Goal: Transaction & Acquisition: Purchase product/service

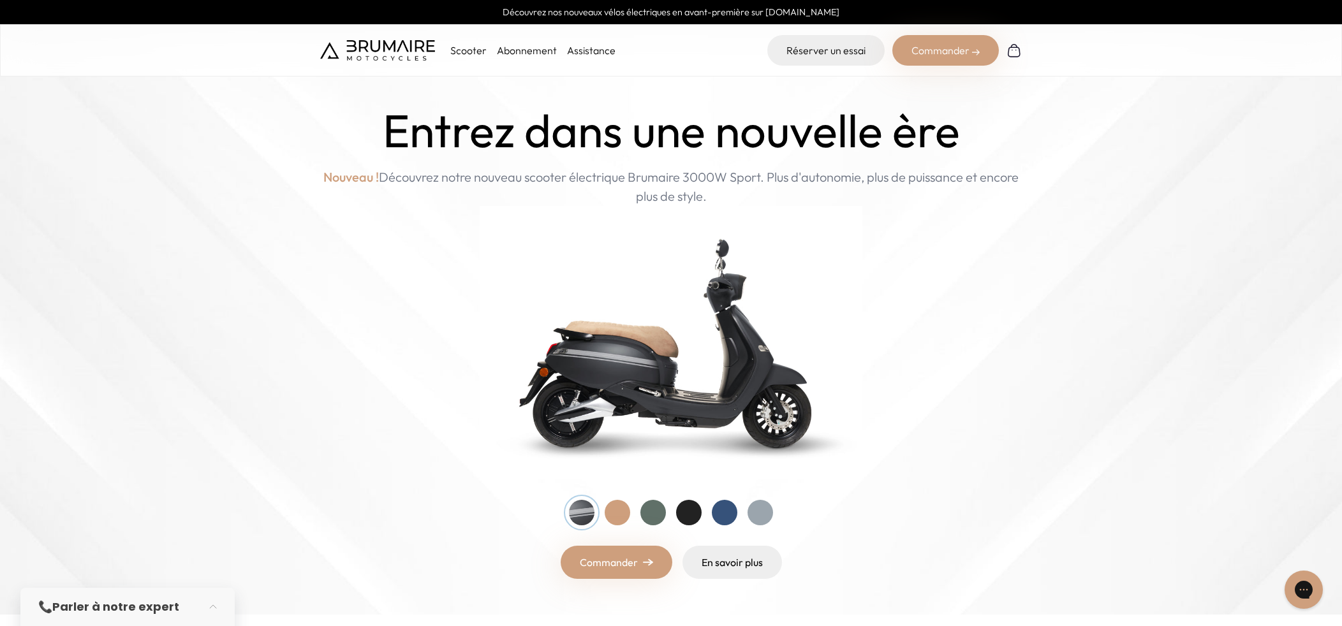
click at [397, 47] on img at bounding box center [377, 50] width 115 height 20
click at [475, 52] on p "Scooter" at bounding box center [468, 50] width 36 height 15
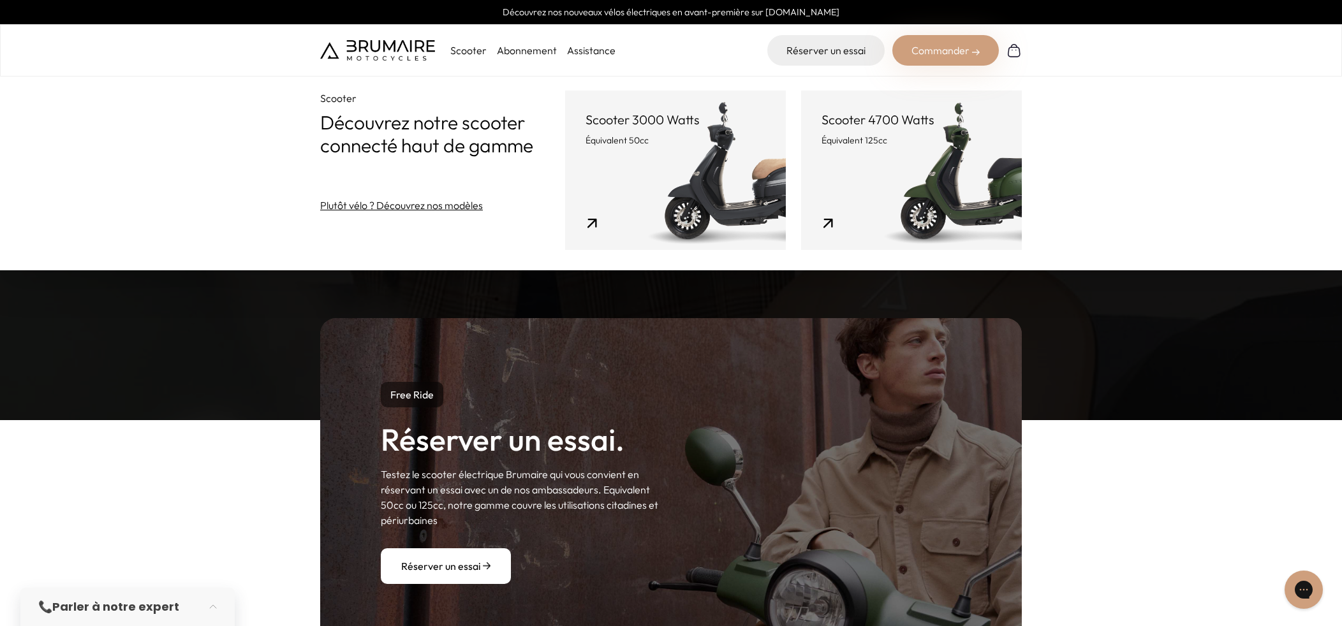
scroll to position [1281, 0]
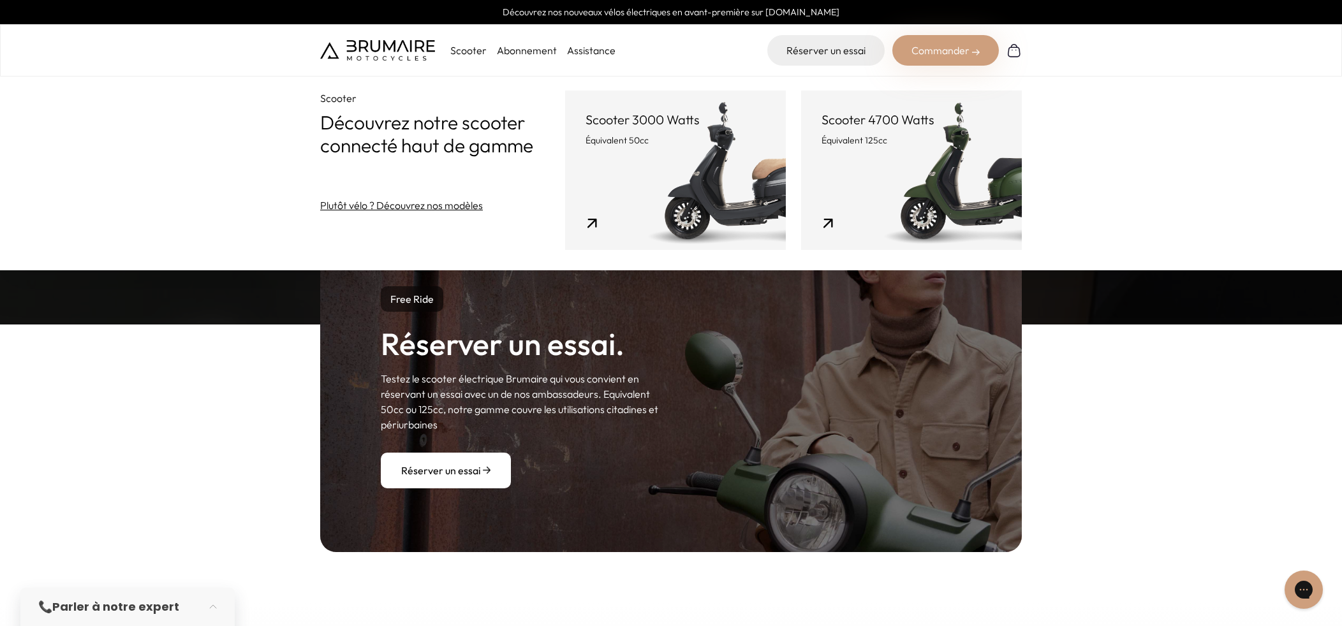
click at [1152, 399] on div "Free Ride Réserver un essai. Testez le scooter électrique Brumaire qui vous con…" at bounding box center [671, 388] width 1342 height 432
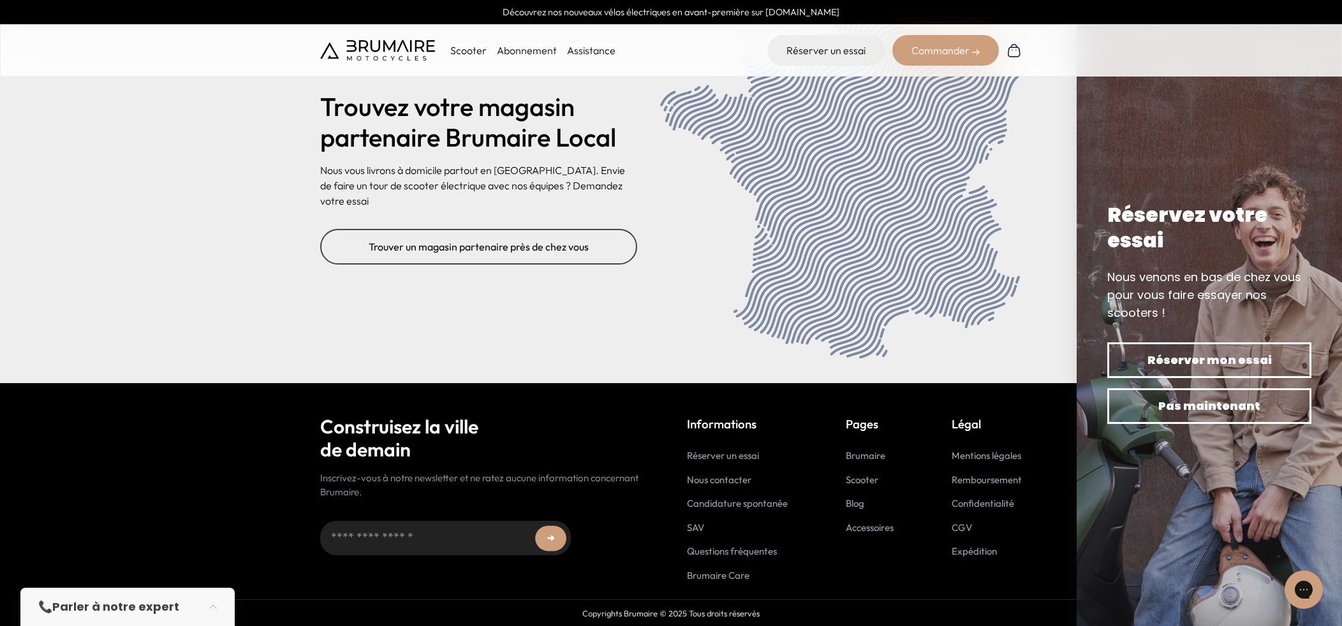
scroll to position [5161, 0]
click at [874, 528] on link "Accessoires" at bounding box center [870, 527] width 48 height 12
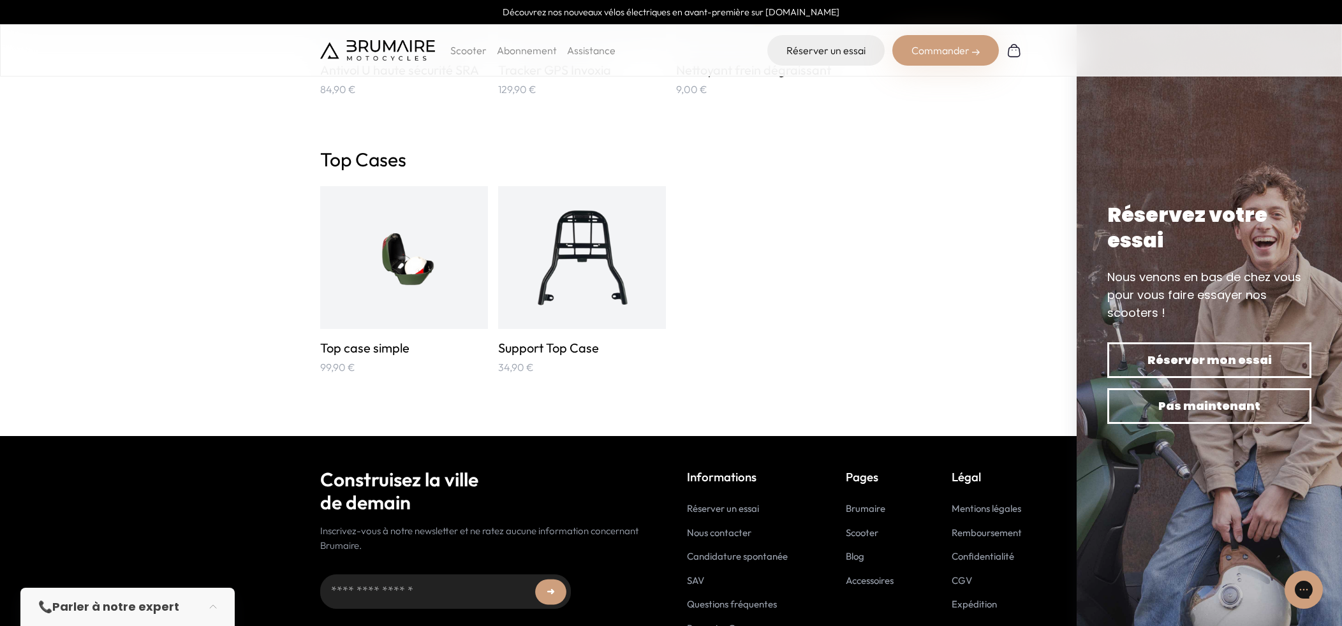
scroll to position [2128, 0]
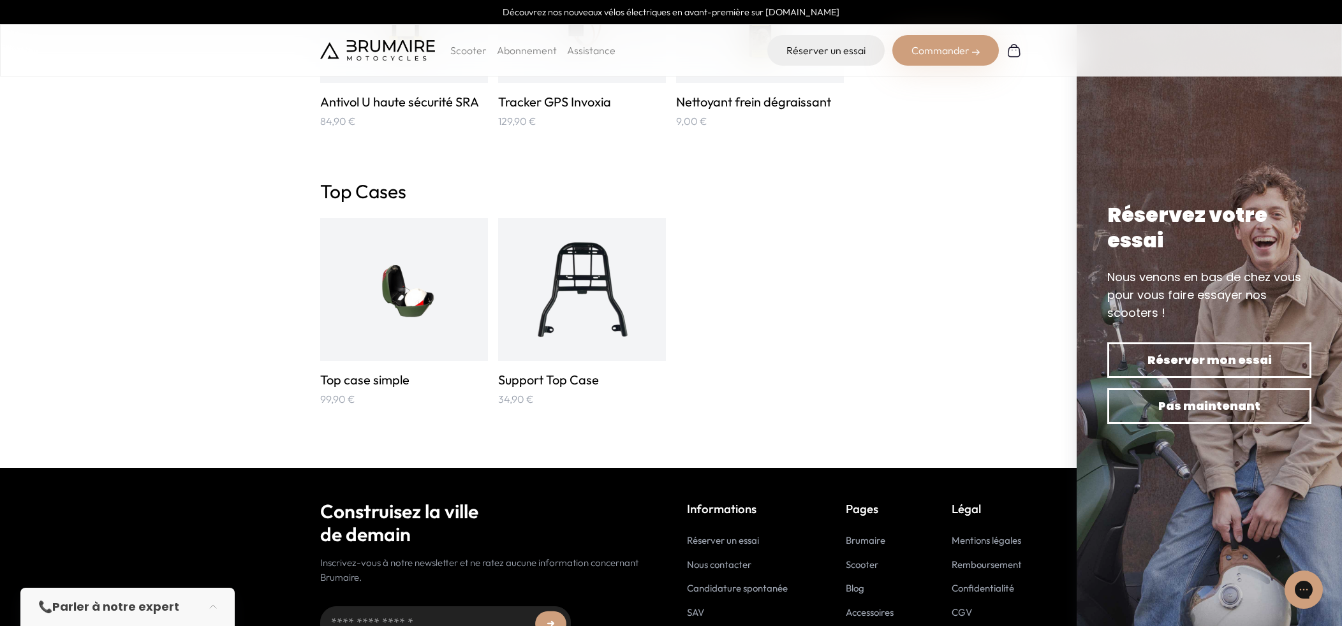
click at [395, 308] on img at bounding box center [404, 289] width 112 height 112
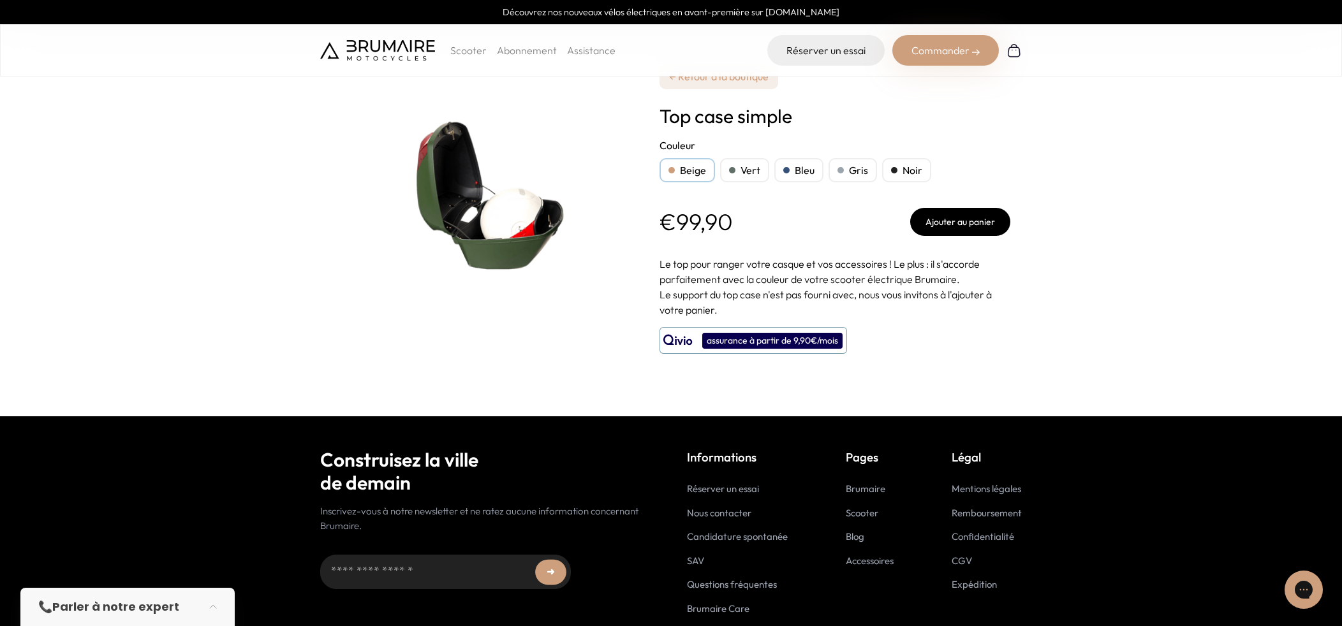
scroll to position [1, 0]
click at [896, 166] on div "Noir" at bounding box center [906, 170] width 49 height 24
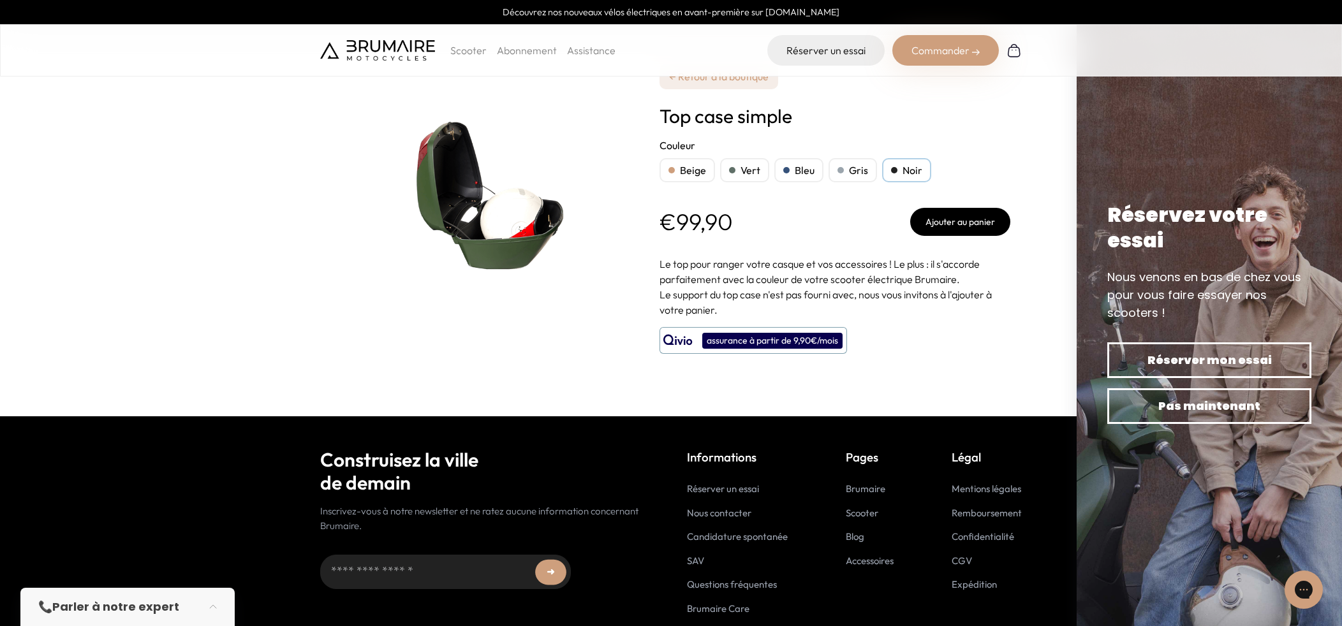
click at [896, 166] on div "Noir" at bounding box center [906, 170] width 49 height 24
click at [876, 170] on div "Beige Vert Bleu Gris Noir" at bounding box center [834, 170] width 351 height 24
click at [845, 163] on div "Gris" at bounding box center [853, 170] width 48 height 24
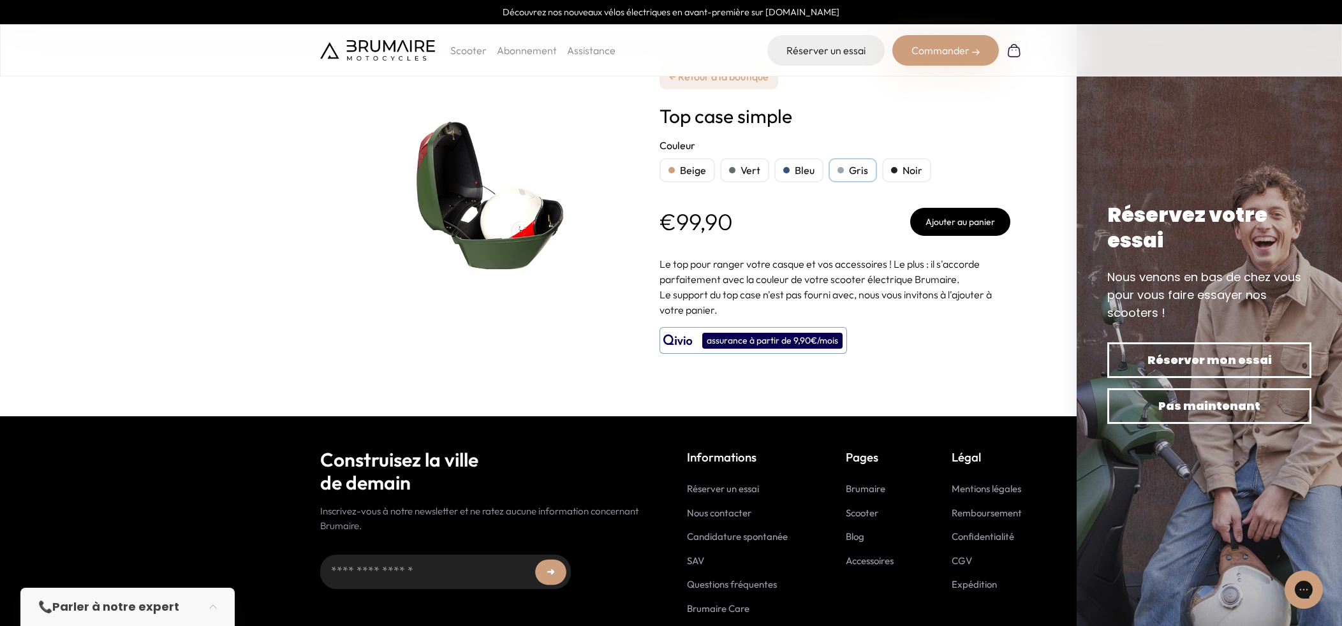
click at [774, 161] on div "Bleu" at bounding box center [798, 170] width 49 height 24
click at [712, 160] on div "Beige" at bounding box center [686, 170] width 55 height 24
click at [739, 85] on link "← Retour à la boutique" at bounding box center [718, 77] width 119 height 26
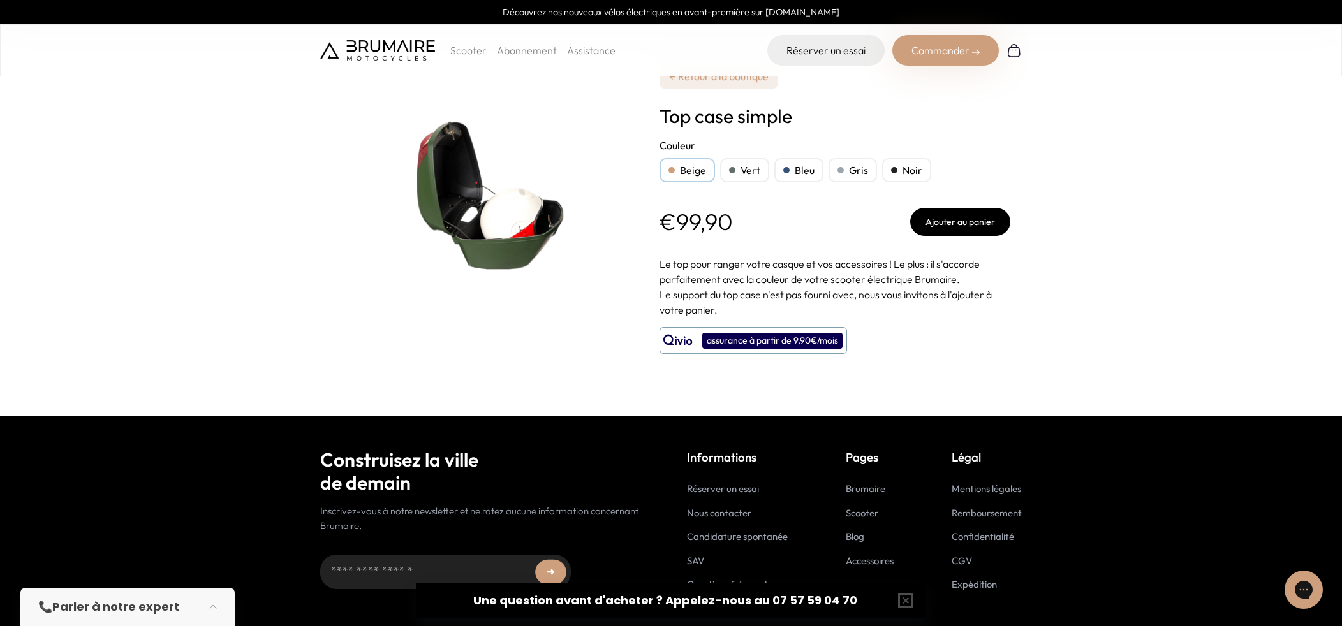
click at [490, 236] on img at bounding box center [479, 191] width 319 height 319
click at [545, 223] on img at bounding box center [479, 191] width 319 height 319
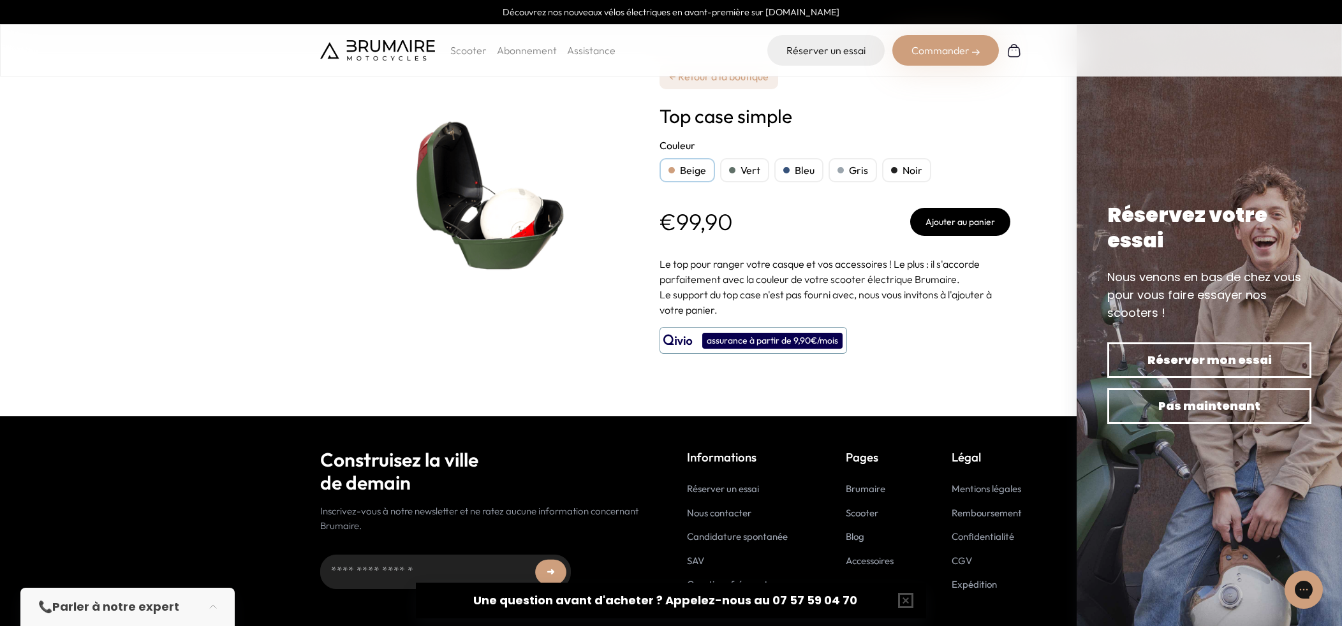
scroll to position [35, 0]
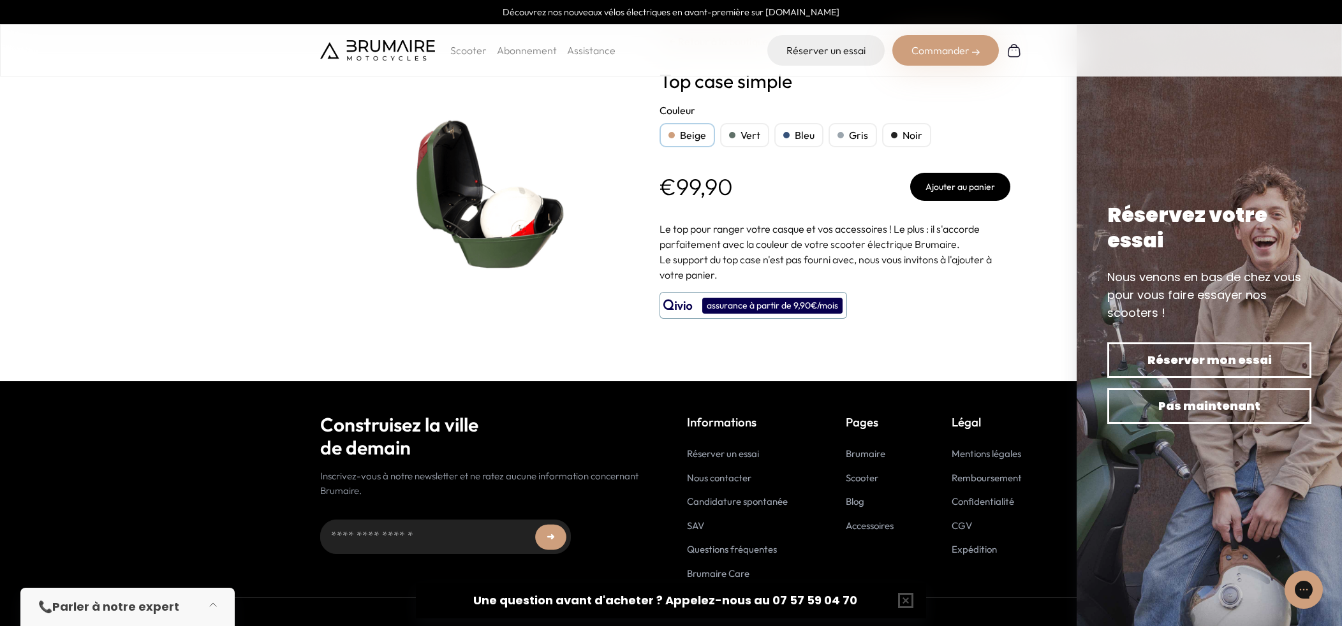
click at [210, 605] on button "button" at bounding box center [217, 607] width 36 height 28
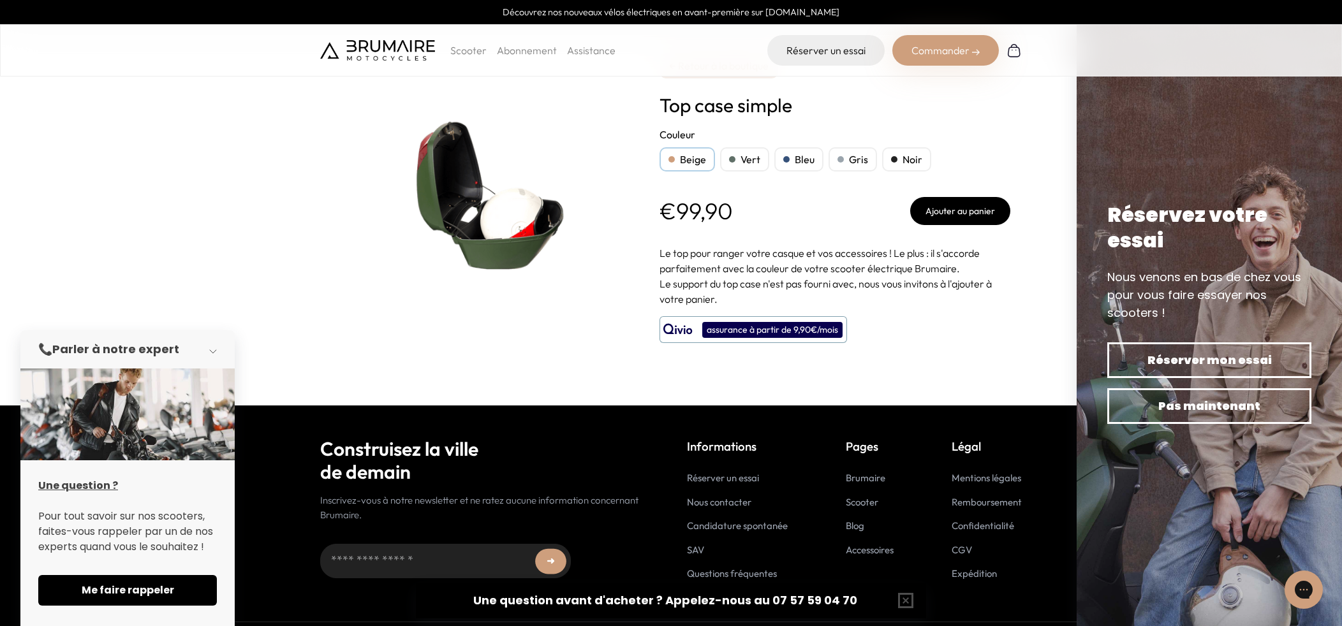
scroll to position [5, 0]
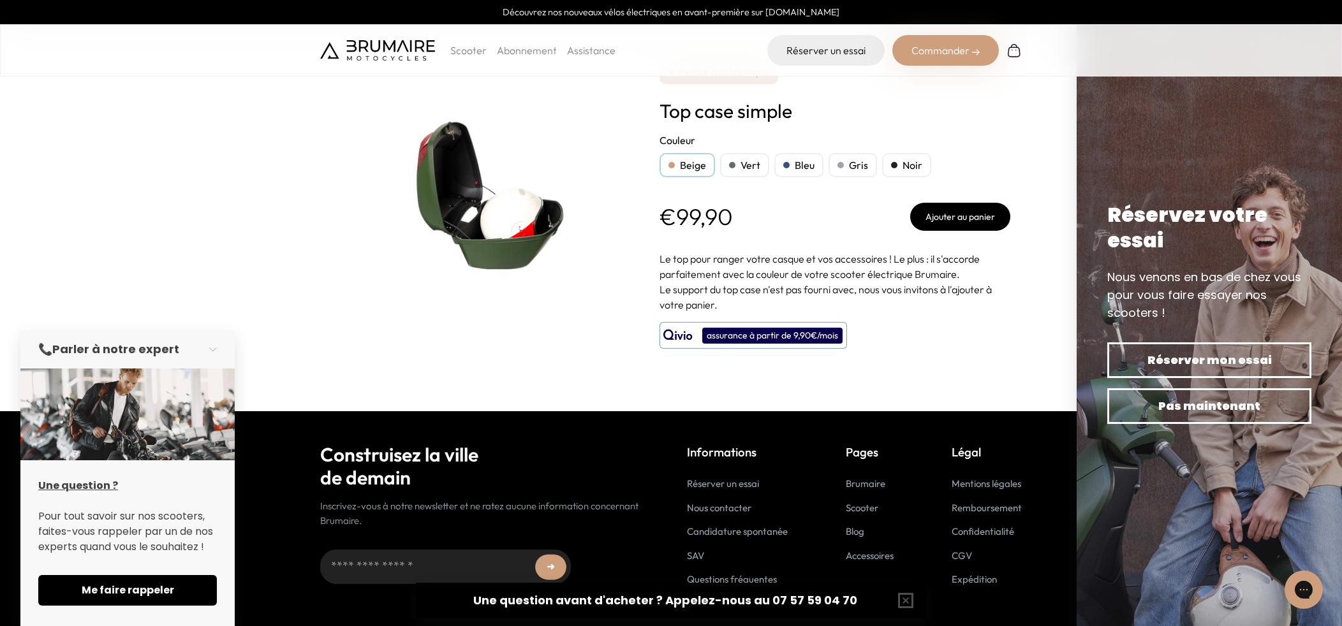
click at [441, 349] on img at bounding box center [479, 191] width 319 height 319
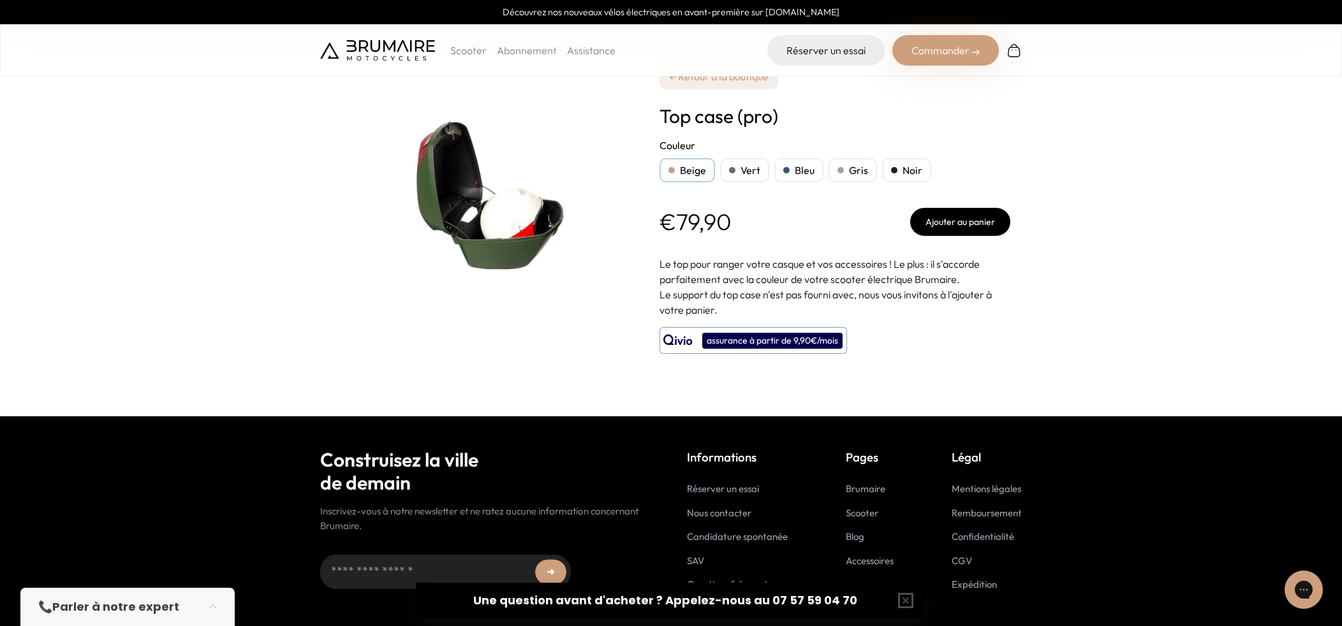
click at [749, 164] on div "Vert" at bounding box center [744, 170] width 49 height 24
click at [780, 168] on div "Bleu" at bounding box center [798, 170] width 49 height 24
drag, startPoint x: 809, startPoint y: 167, endPoint x: 850, endPoint y: 166, distance: 40.2
click at [810, 167] on div "Bleu" at bounding box center [798, 170] width 49 height 24
click at [867, 166] on div "Gris" at bounding box center [853, 170] width 48 height 24
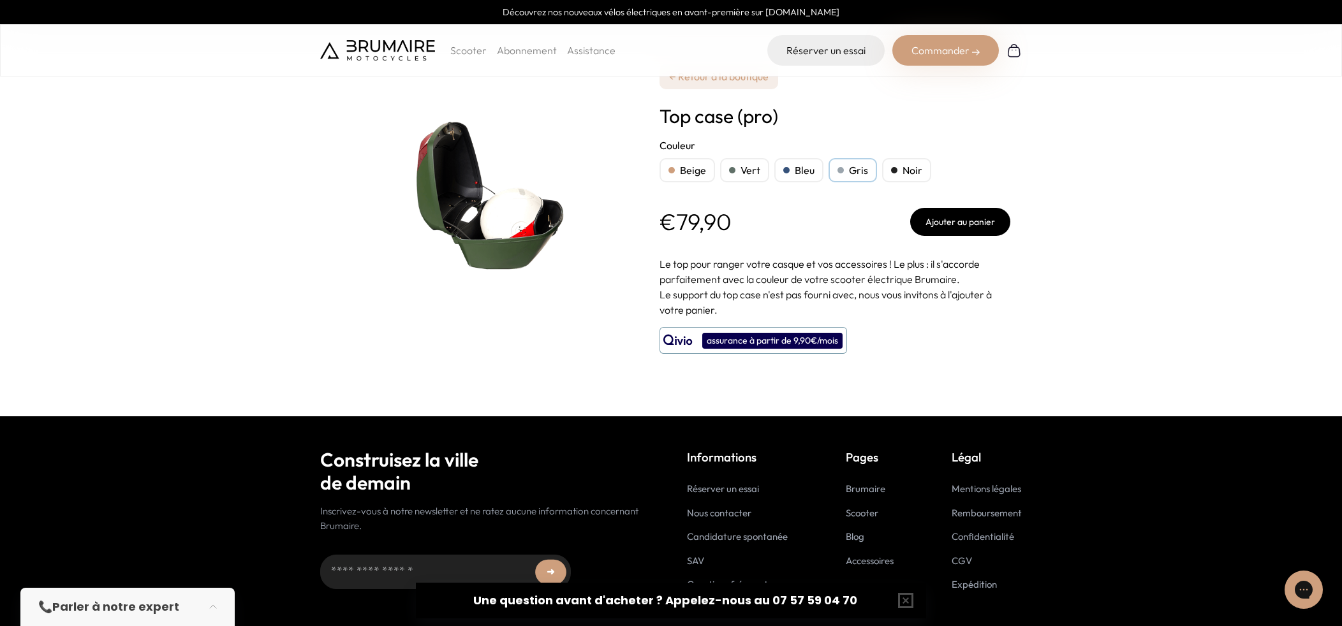
click at [910, 168] on div "Noir" at bounding box center [906, 170] width 49 height 24
click at [689, 82] on link "← Retour à la boutique" at bounding box center [718, 77] width 119 height 26
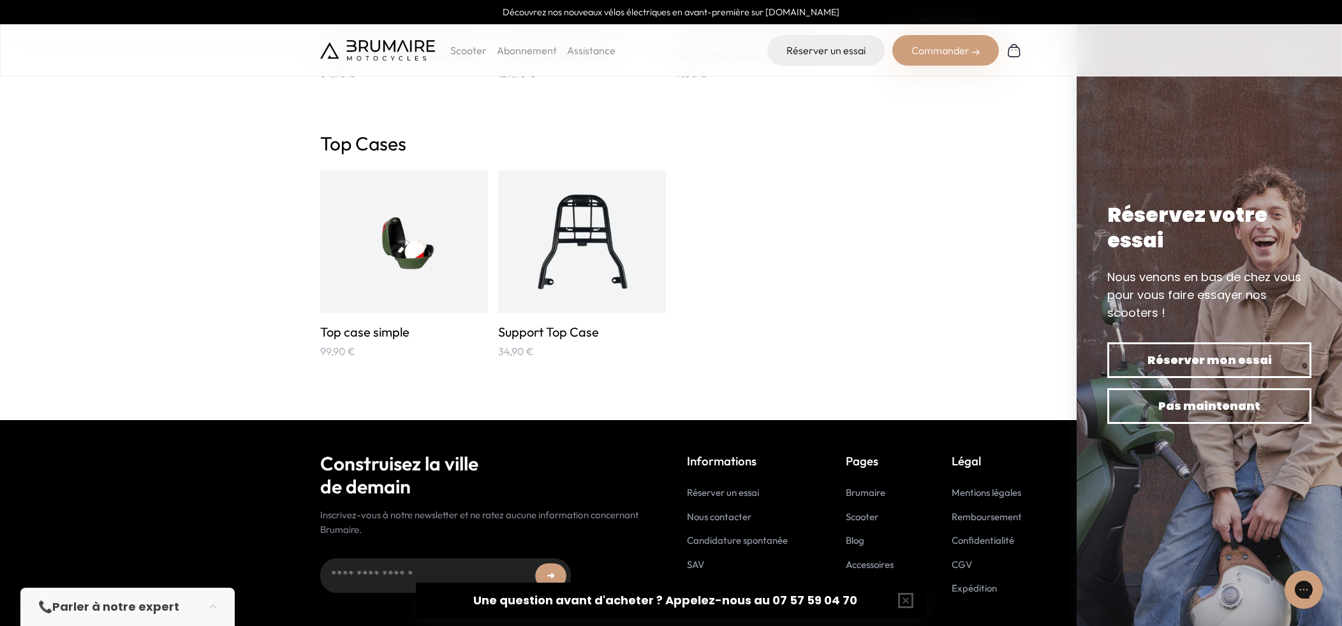
scroll to position [2181, 0]
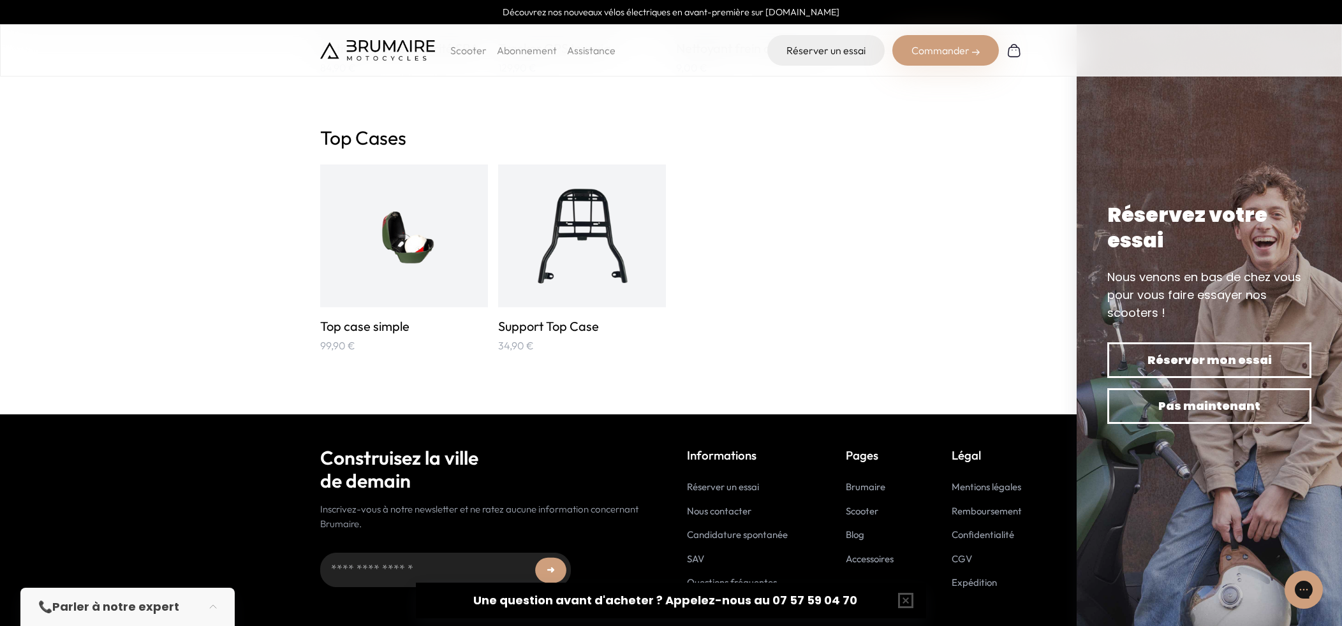
click at [329, 141] on h2 "Top Cases" at bounding box center [671, 137] width 702 height 23
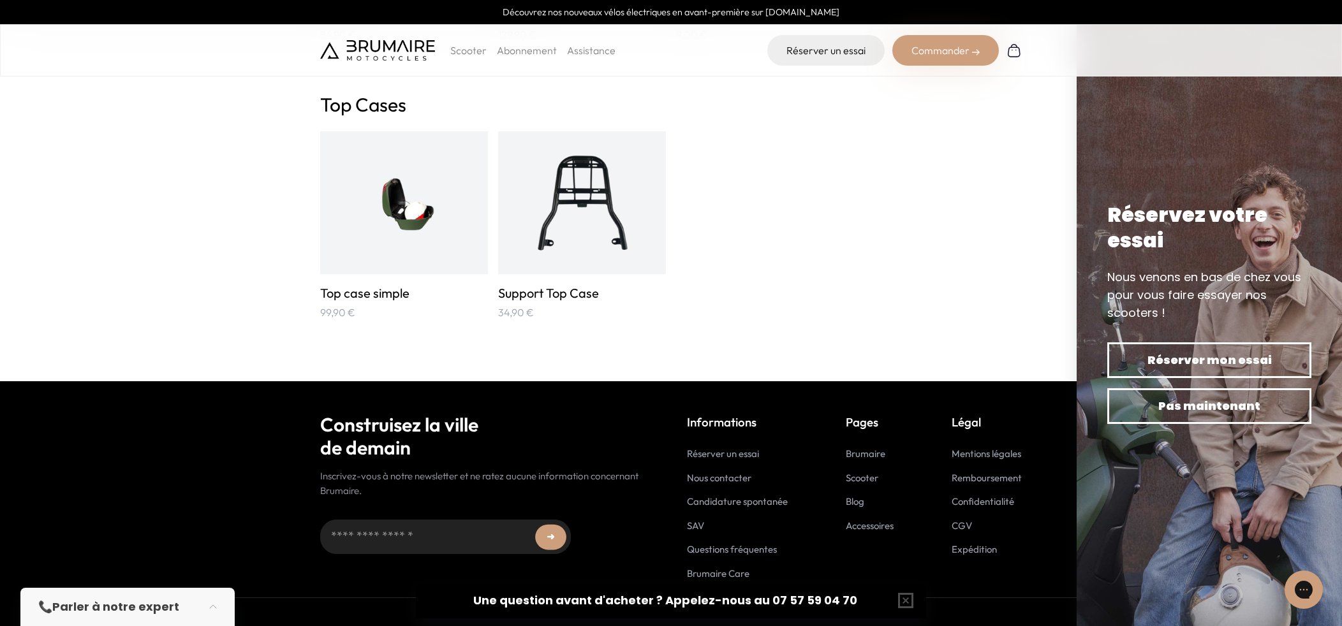
click at [375, 211] on img at bounding box center [404, 203] width 112 height 112
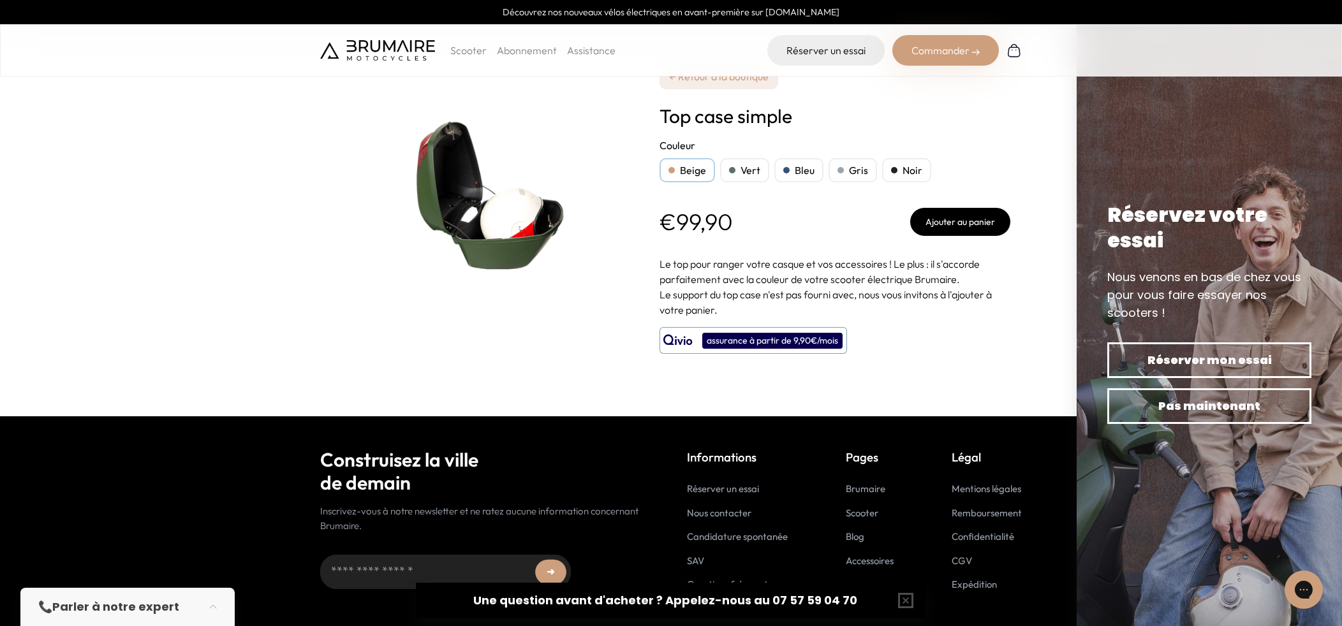
click at [739, 175] on div "Vert" at bounding box center [744, 170] width 49 height 24
drag, startPoint x: 823, startPoint y: 173, endPoint x: 855, endPoint y: 173, distance: 32.5
click at [823, 173] on div "Beige Vert Bleu Gris Noir" at bounding box center [834, 170] width 351 height 24
click at [707, 120] on h1 "Top case simple" at bounding box center [834, 116] width 351 height 23
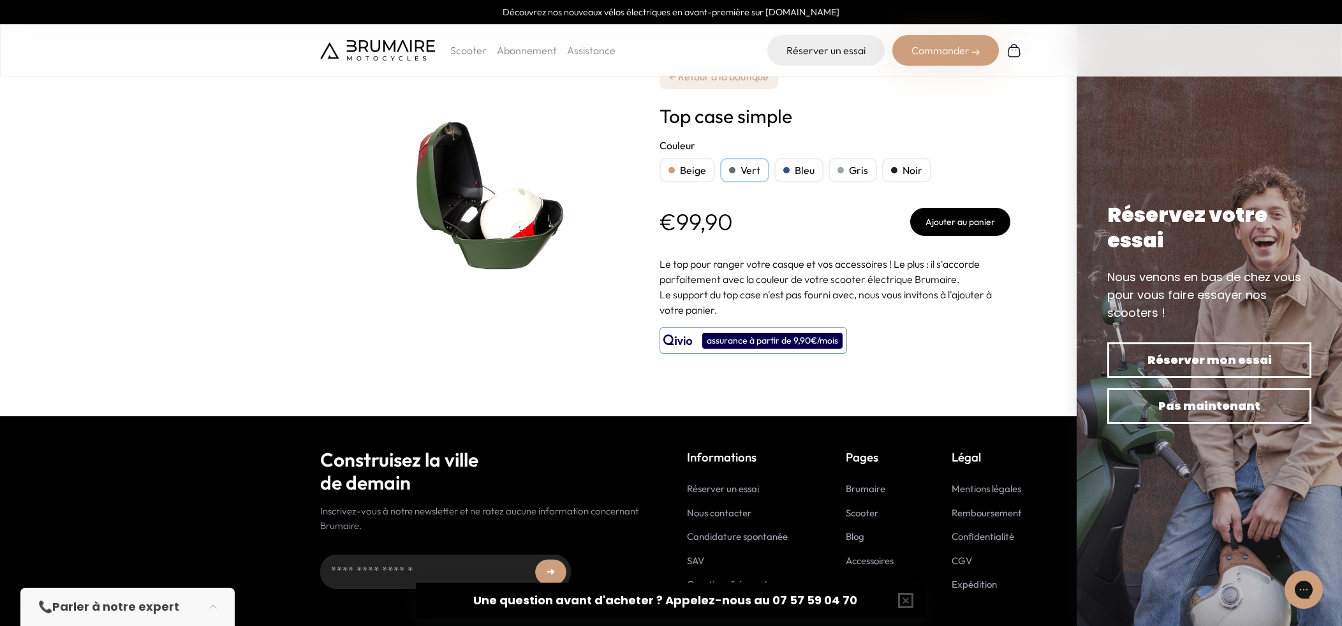
click at [521, 41] on div "Scooter Abonnement Assistance" at bounding box center [467, 50] width 295 height 31
click at [210, 606] on button "button" at bounding box center [217, 607] width 36 height 28
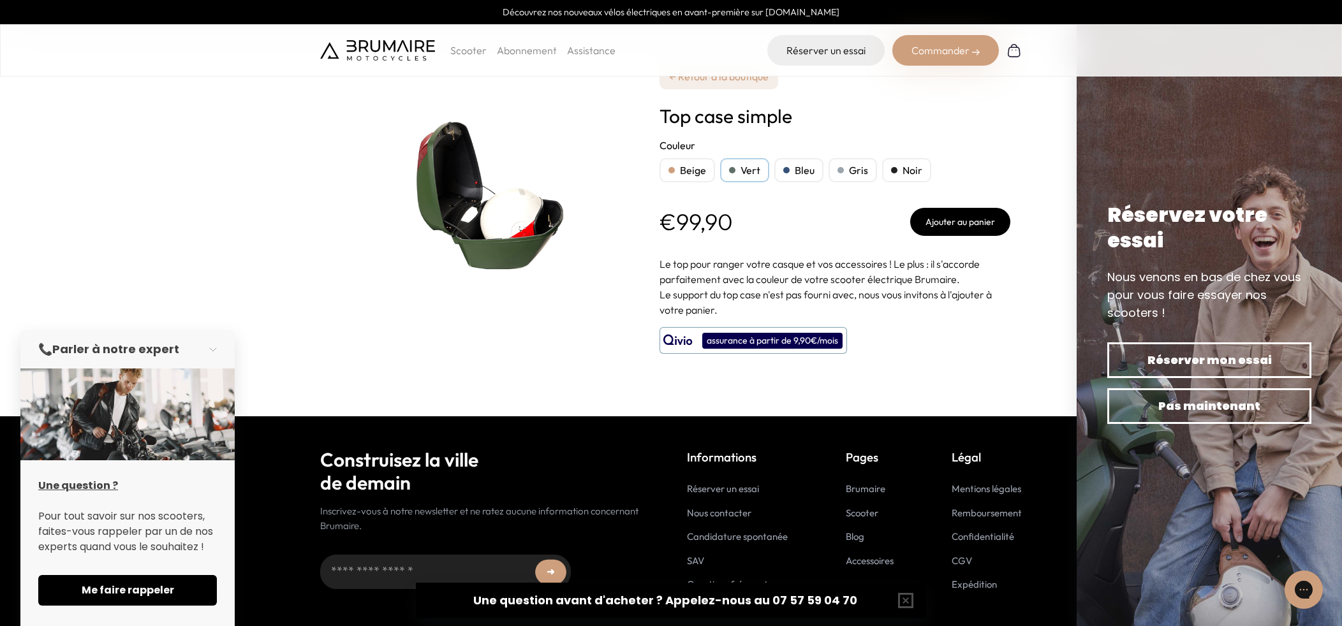
click at [507, 375] on div at bounding box center [479, 191] width 319 height 383
click at [728, 201] on form "***** **** **** **** **** Couleur Beige Vert Bleu Gris Noir" at bounding box center [834, 187] width 351 height 98
click at [115, 597] on span "Me faire rappeler" at bounding box center [128, 590] width 148 height 15
click at [392, 47] on img at bounding box center [377, 50] width 115 height 20
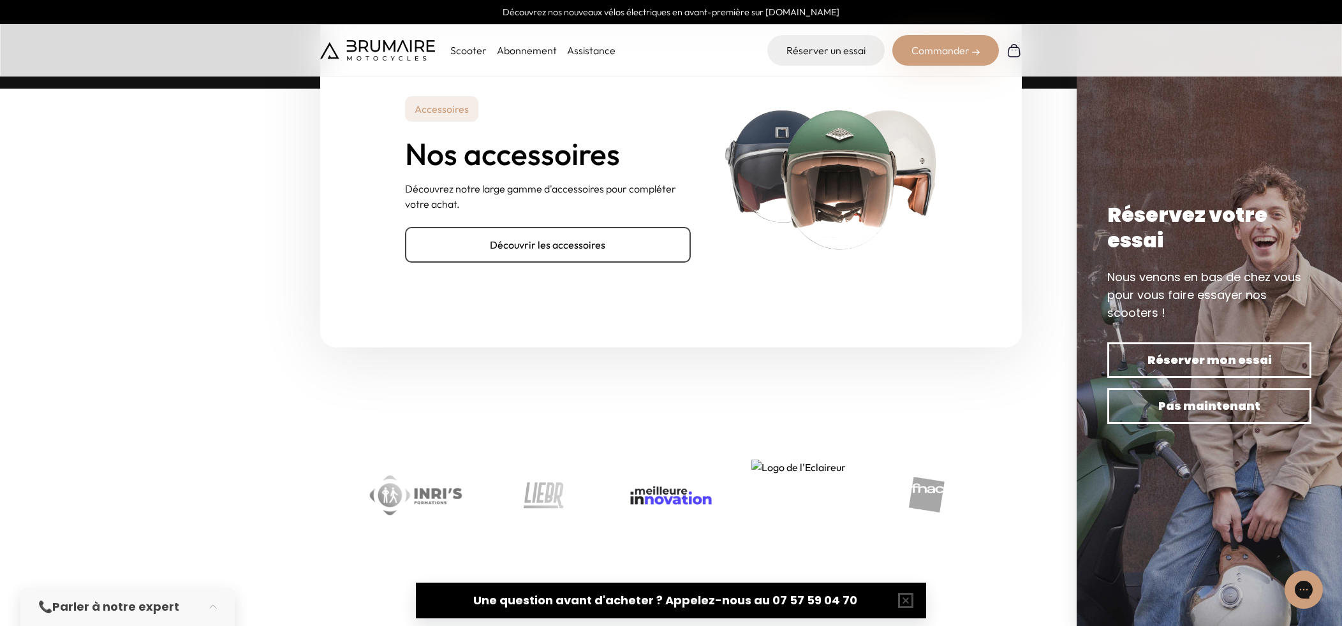
scroll to position [4077, 0]
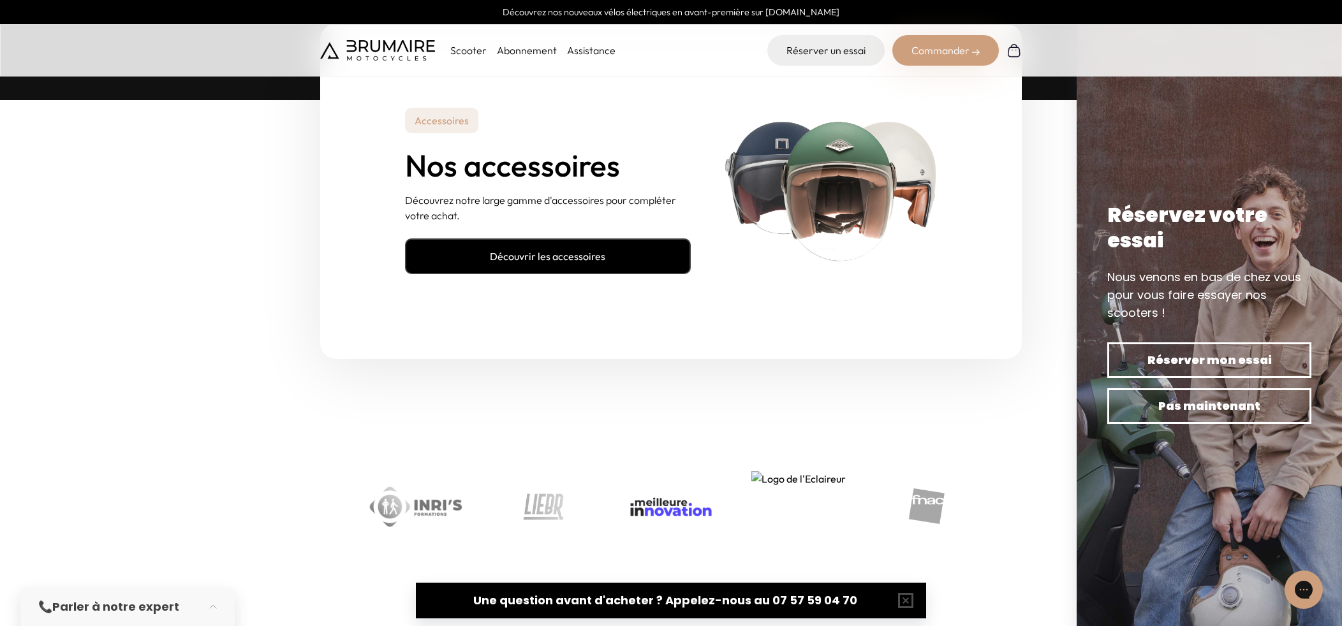
click at [540, 245] on link "Découvrir les accessoires" at bounding box center [548, 257] width 286 height 36
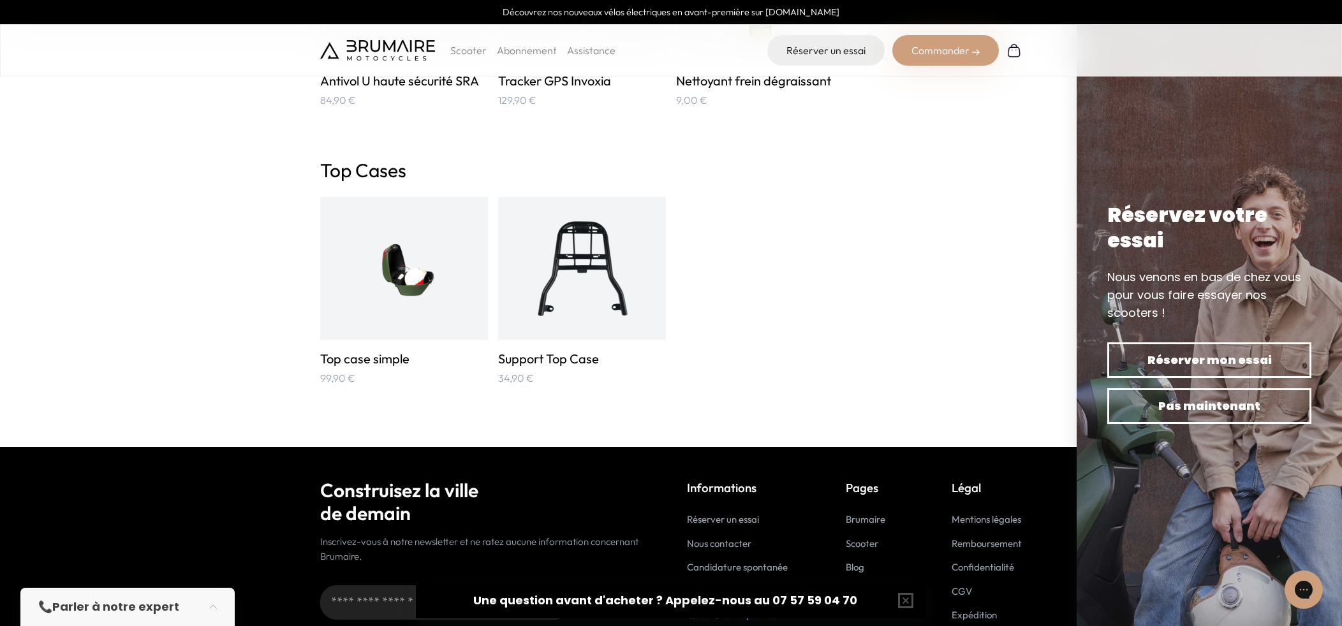
click at [359, 175] on h2 "Top Cases" at bounding box center [671, 170] width 702 height 23
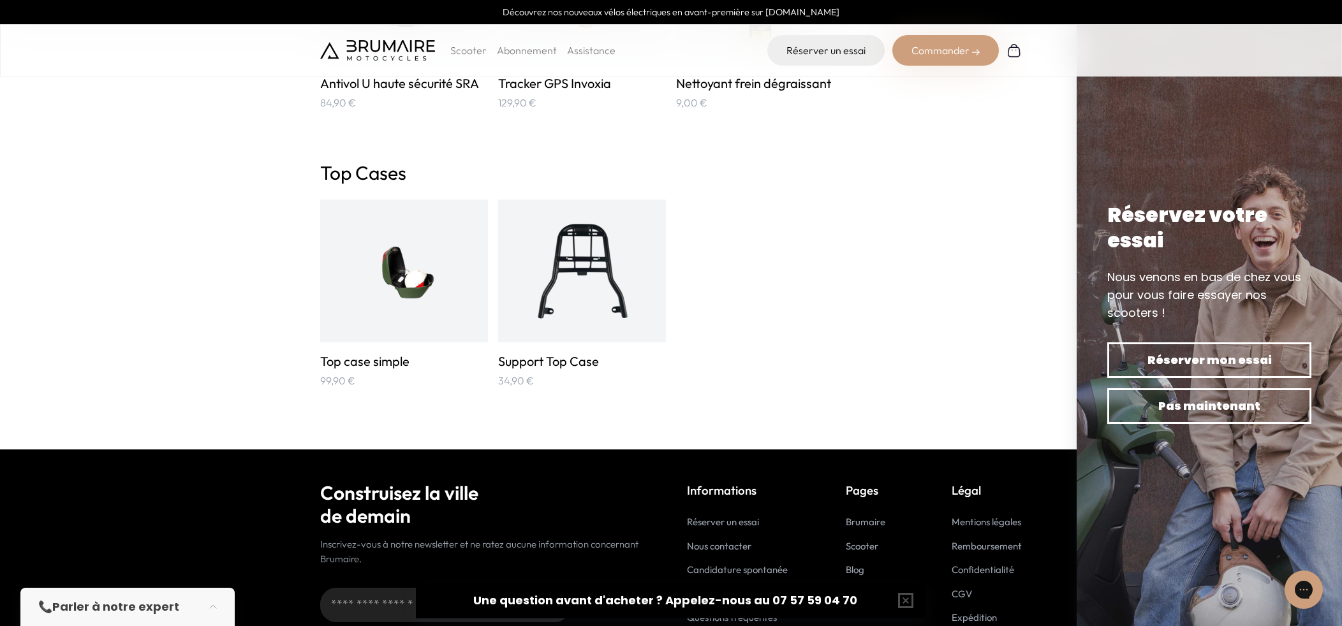
click at [376, 258] on img at bounding box center [404, 271] width 112 height 112
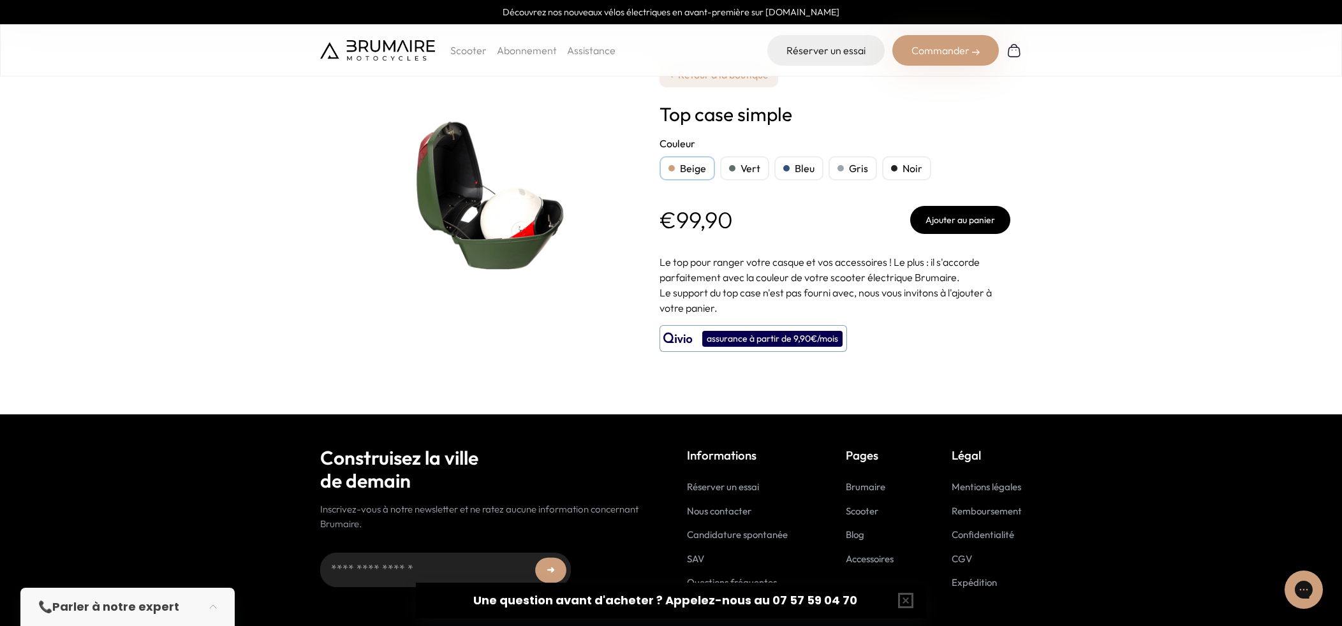
click at [452, 218] on img at bounding box center [479, 191] width 319 height 319
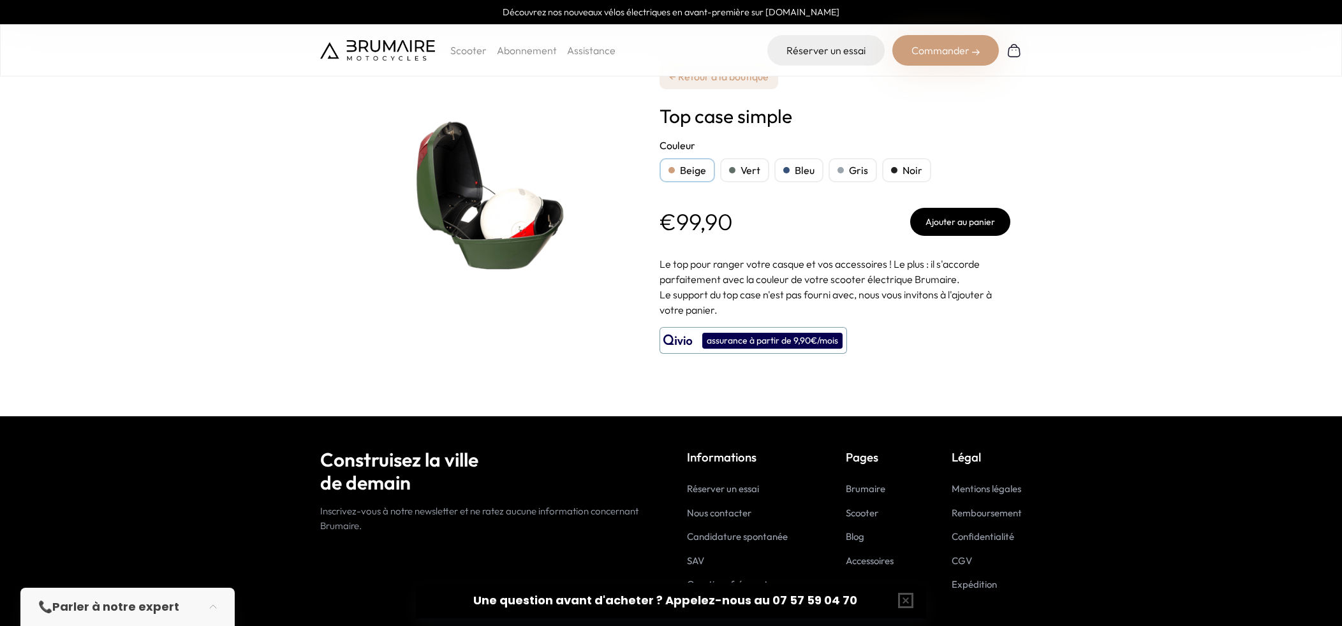
scroll to position [1, 0]
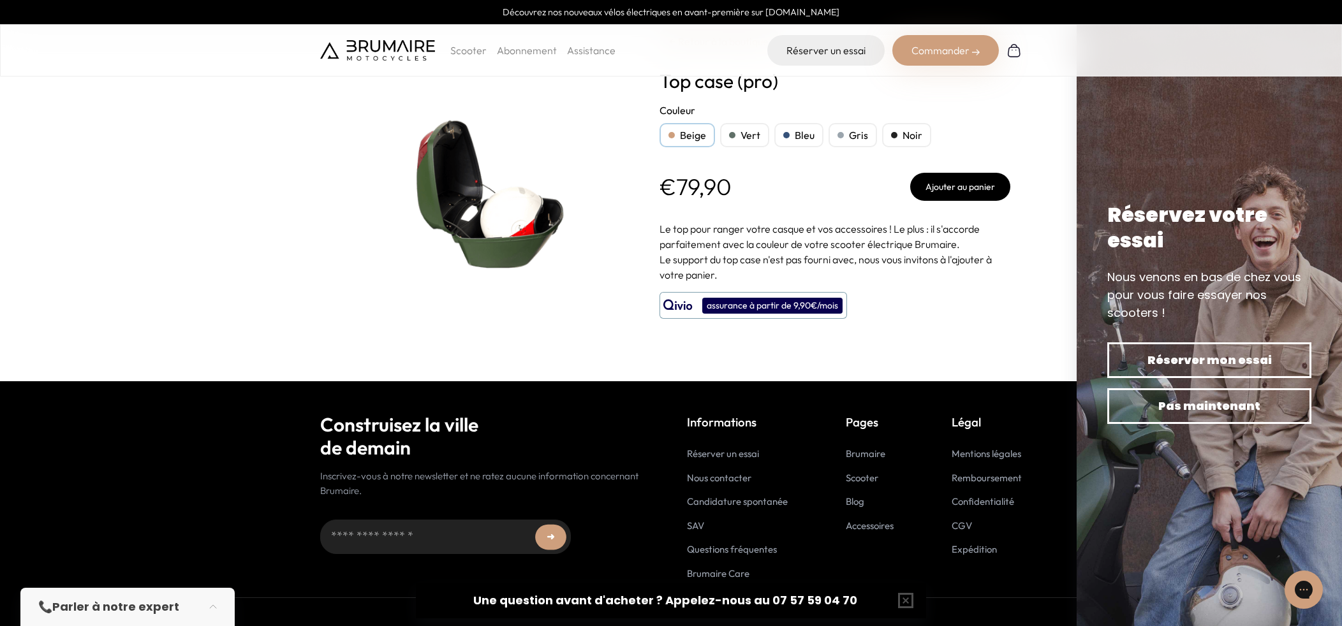
click at [188, 605] on div "📞 Parler à notre expert" at bounding box center [114, 607] width 153 height 18
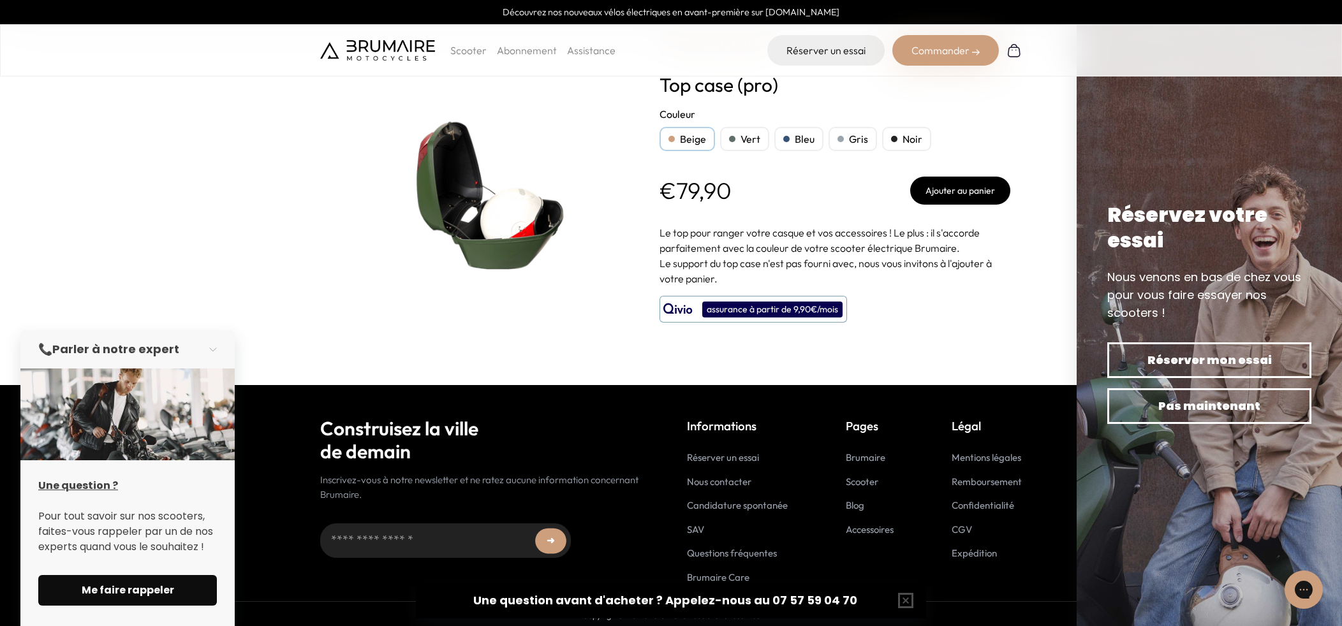
scroll to position [30, 0]
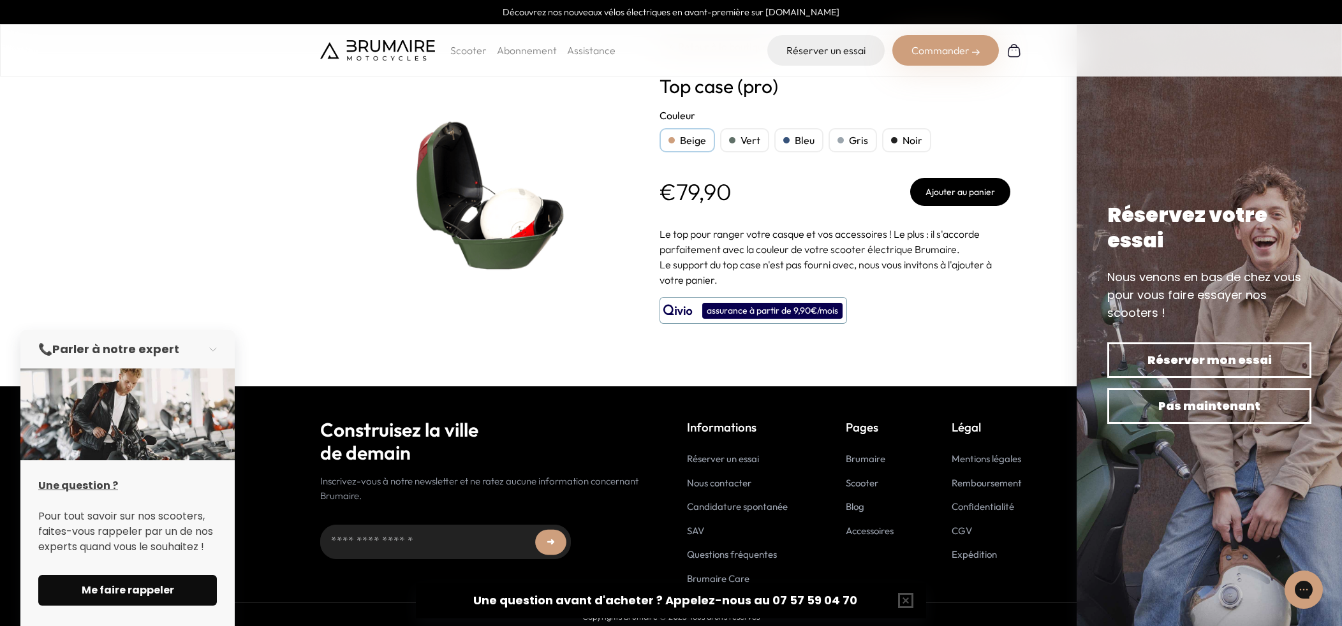
click at [159, 589] on span "Me faire rappeler" at bounding box center [128, 590] width 148 height 15
click at [955, 191] on button "Ajouter au panier" at bounding box center [960, 192] width 100 height 28
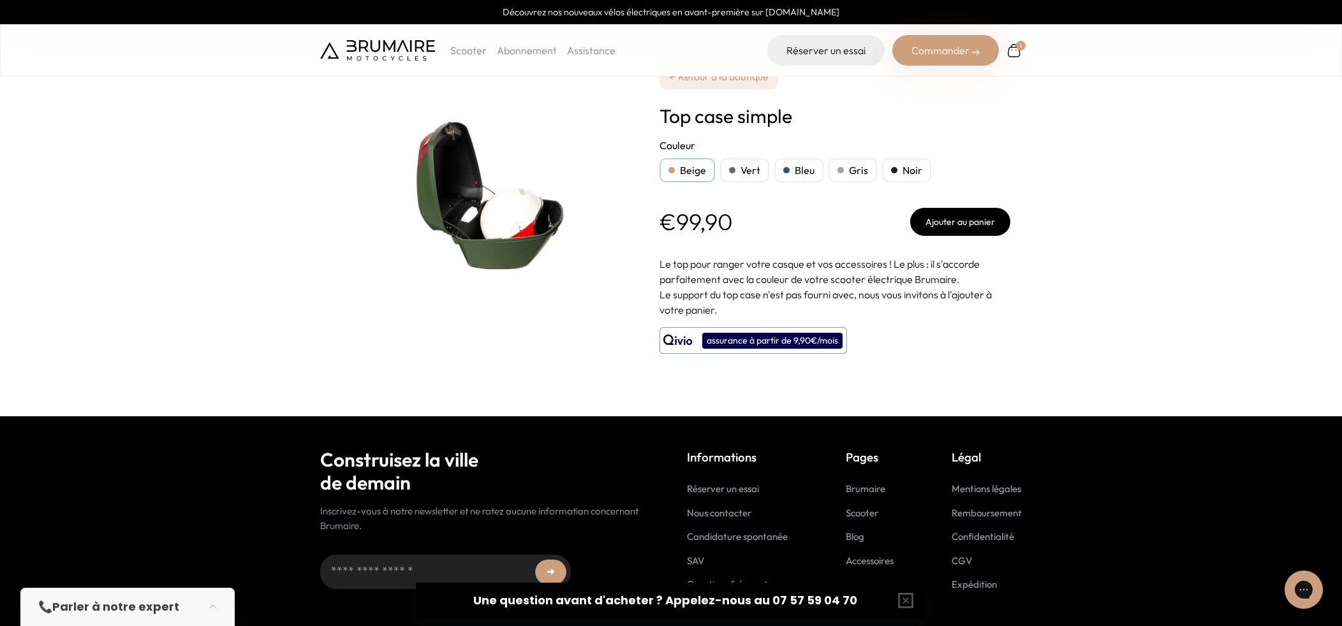
click at [899, 161] on div "Noir" at bounding box center [906, 170] width 49 height 24
click at [940, 198] on form "***** **** **** **** **** Couleur Beige Vert Bleu Gris Noir" at bounding box center [834, 187] width 351 height 98
click at [943, 221] on button "Ajouter au panier" at bounding box center [960, 222] width 100 height 28
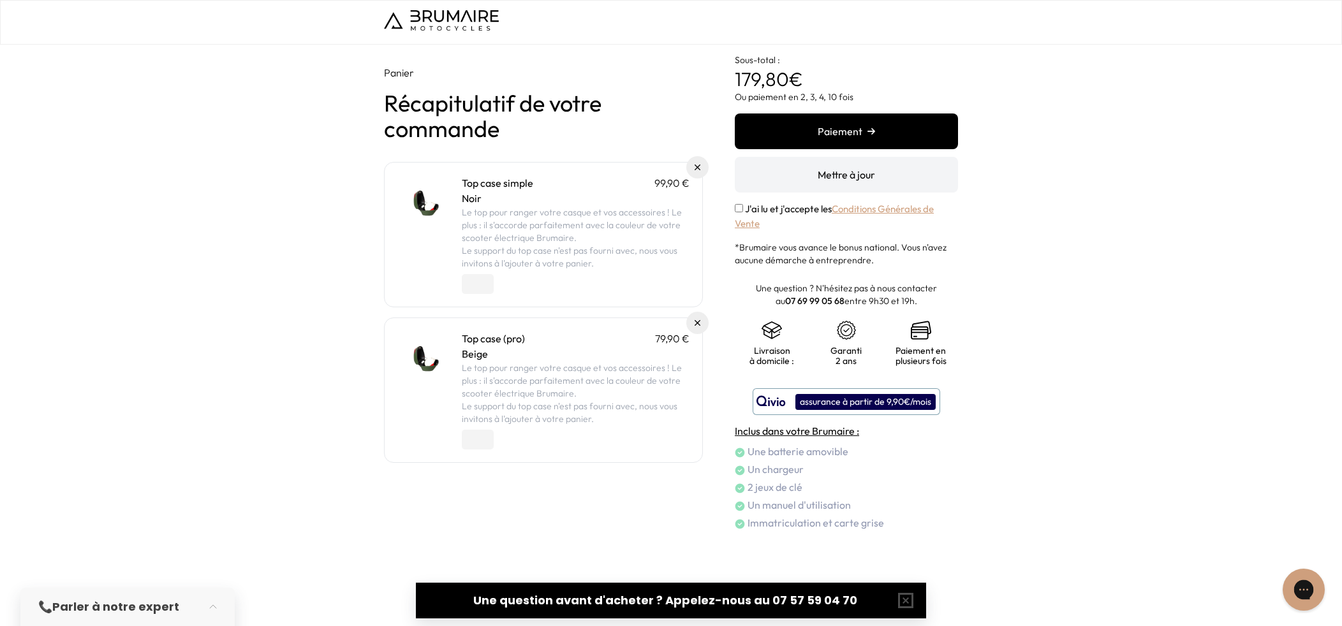
click at [1300, 578] on div "Gorgias live chat" at bounding box center [1304, 590] width 28 height 28
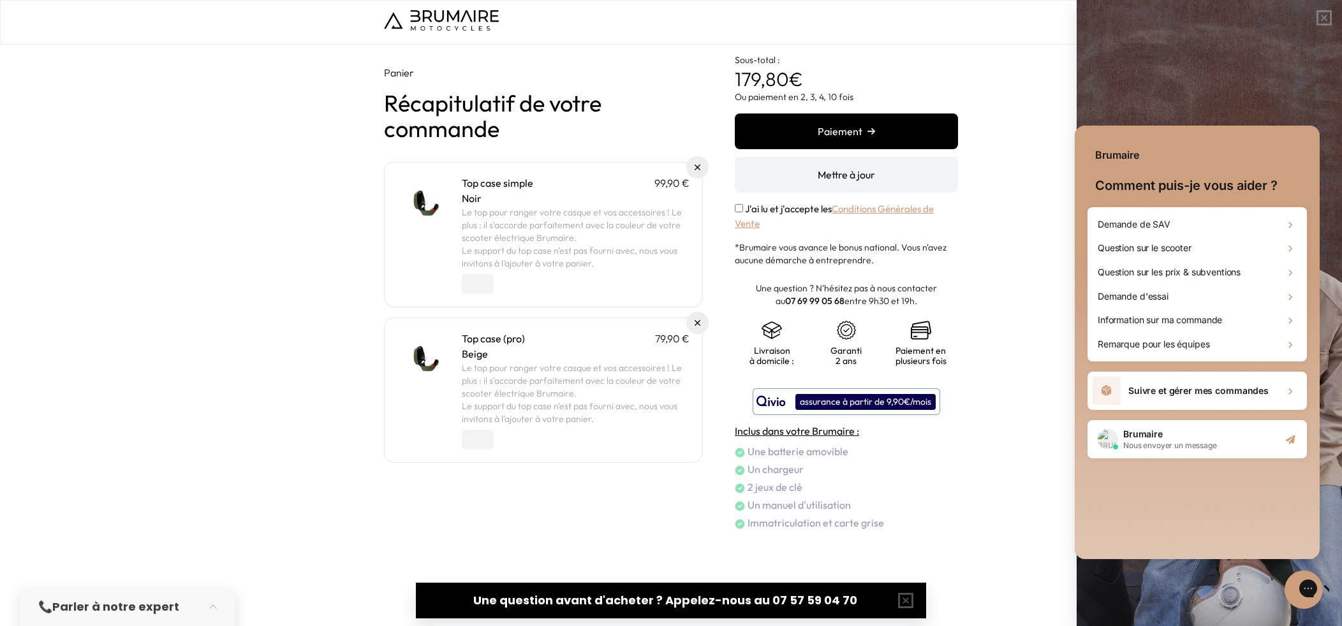
click at [1179, 446] on h2 "Nous envoyer un message" at bounding box center [1170, 446] width 94 height 10
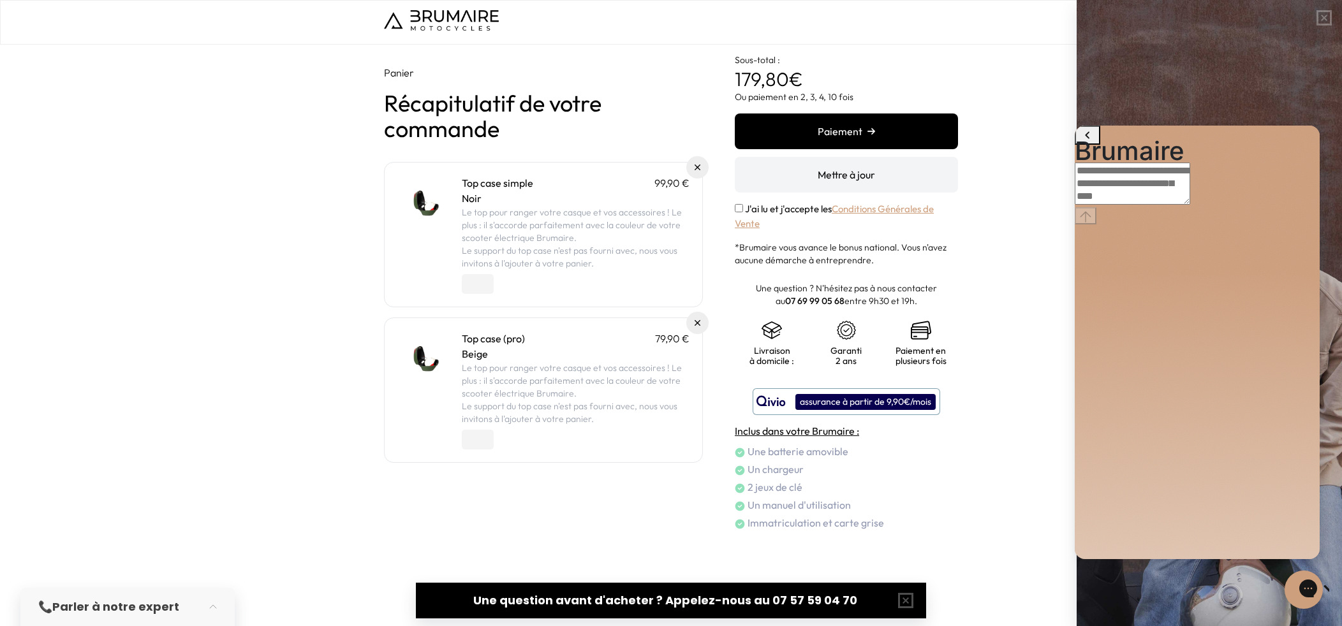
click at [1155, 205] on textarea "live chat message input" at bounding box center [1132, 184] width 115 height 42
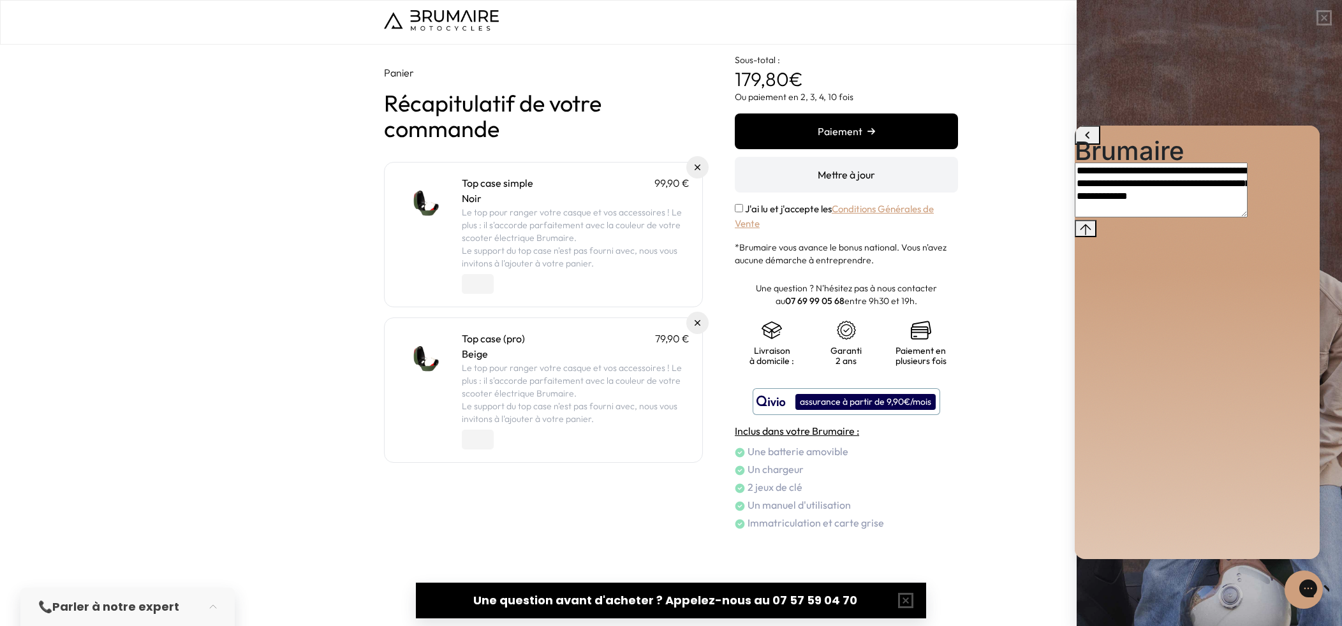
type textarea "**********"
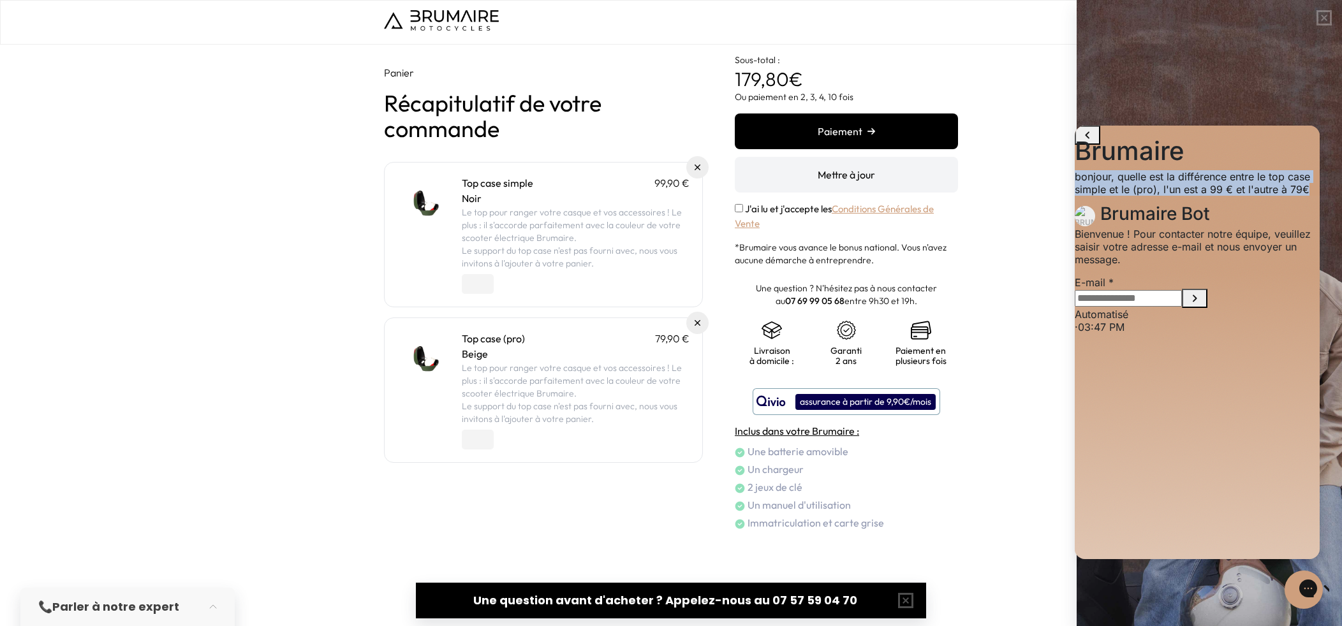
drag, startPoint x: 1101, startPoint y: 333, endPoint x: 1174, endPoint y: 358, distance: 77.5
click at [1174, 196] on p "bonjour, quelle est la différence entre le top case simple et le (pro), l'un es…" at bounding box center [1197, 183] width 245 height 26
copy p "bonjour, quelle est la différence entre le top case simple et le (pro), l'un es…"
click at [1179, 307] on input "E-mail" at bounding box center [1128, 298] width 107 height 17
type input "**********"
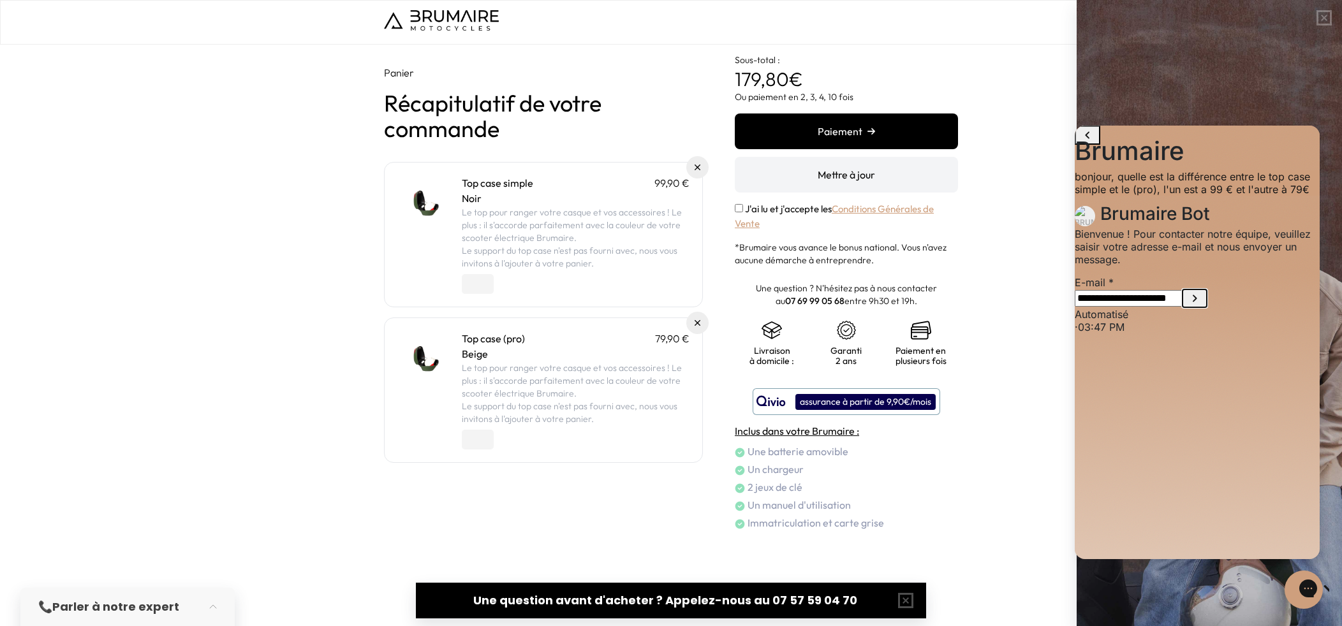
click at [1197, 302] on icon "Submit E-mail" at bounding box center [1195, 298] width 4 height 7
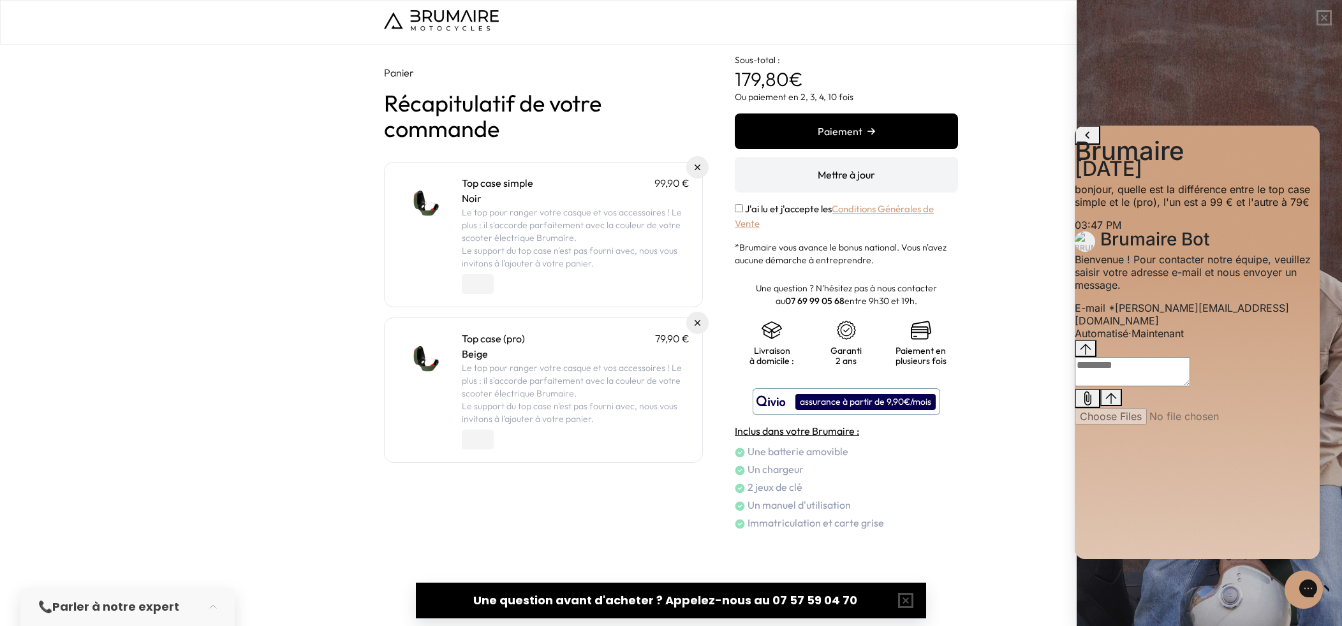
click at [1126, 387] on textarea "live chat message input" at bounding box center [1132, 371] width 115 height 29
paste textarea "**********"
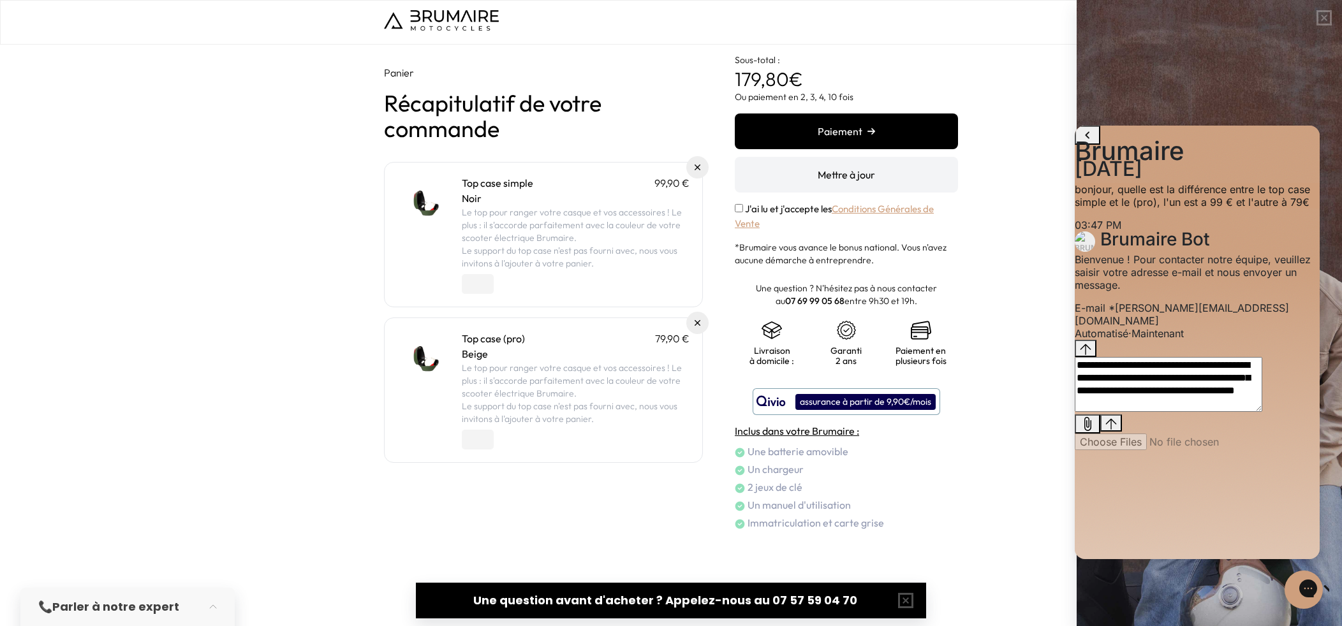
click at [1258, 412] on textarea "**********" at bounding box center [1169, 384] width 188 height 55
type textarea "**********"
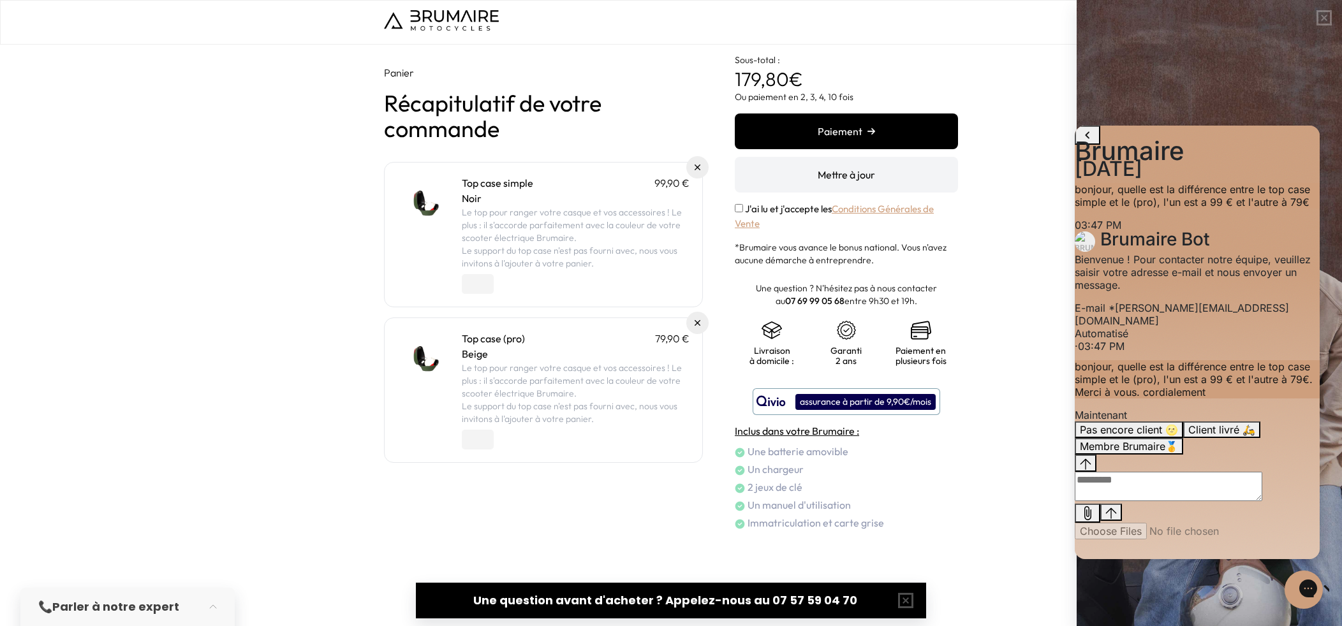
scroll to position [101, 0]
click at [1183, 455] on button "Membre Brumaire🥇" at bounding box center [1129, 446] width 108 height 17
click at [689, 168] on body "Panier Récapitulatif de votre commande Top case simple 99,90 € Noir Le top pour…" at bounding box center [671, 313] width 1342 height 626
click at [698, 166] on img at bounding box center [697, 167] width 5 height 5
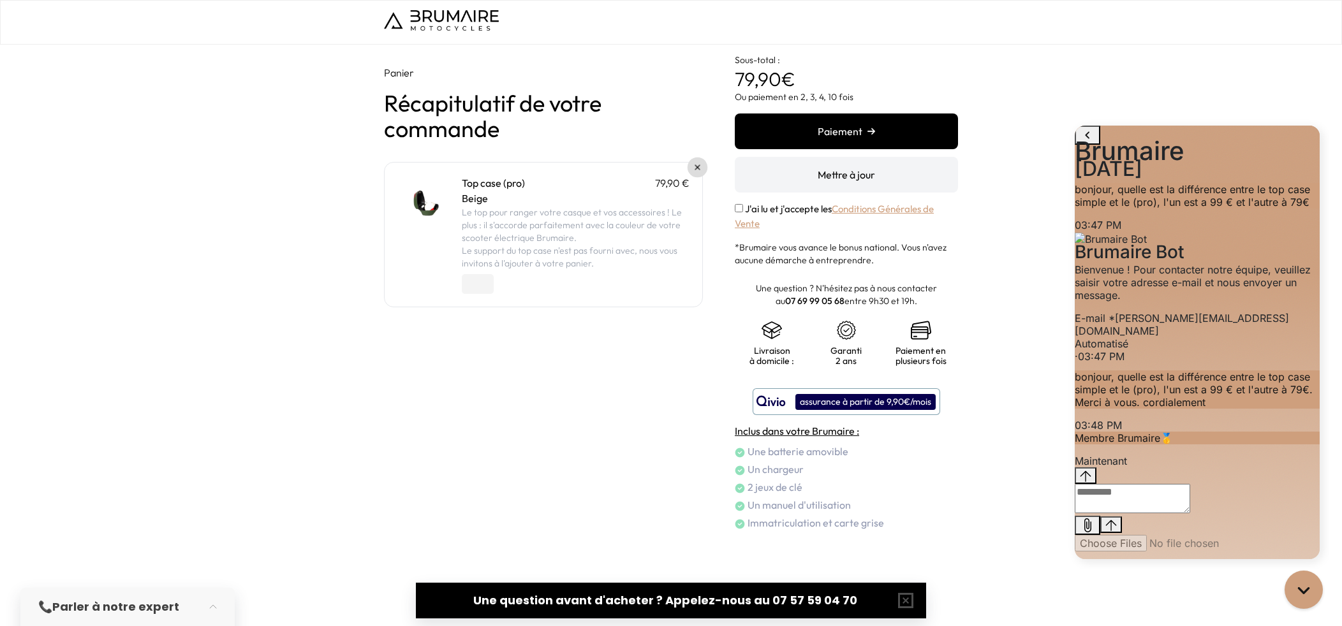
scroll to position [59, 0]
click at [697, 163] on link at bounding box center [698, 168] width 20 height 20
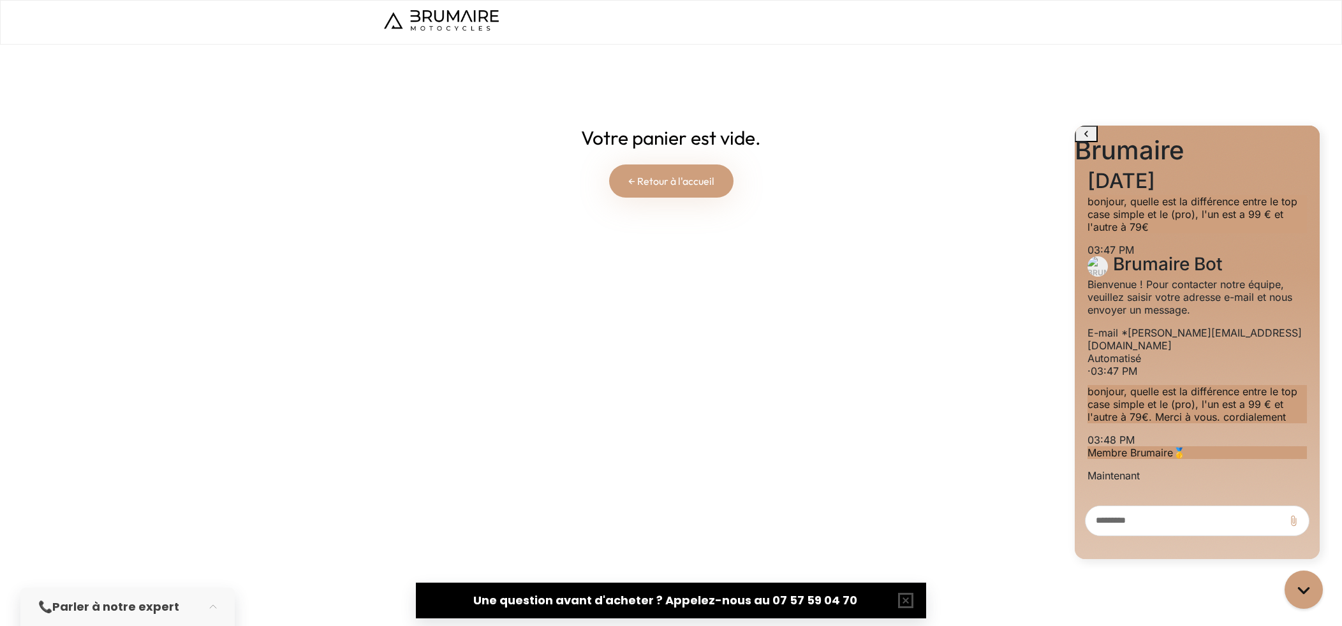
scroll to position [59, 0]
